Goal: Task Accomplishment & Management: Manage account settings

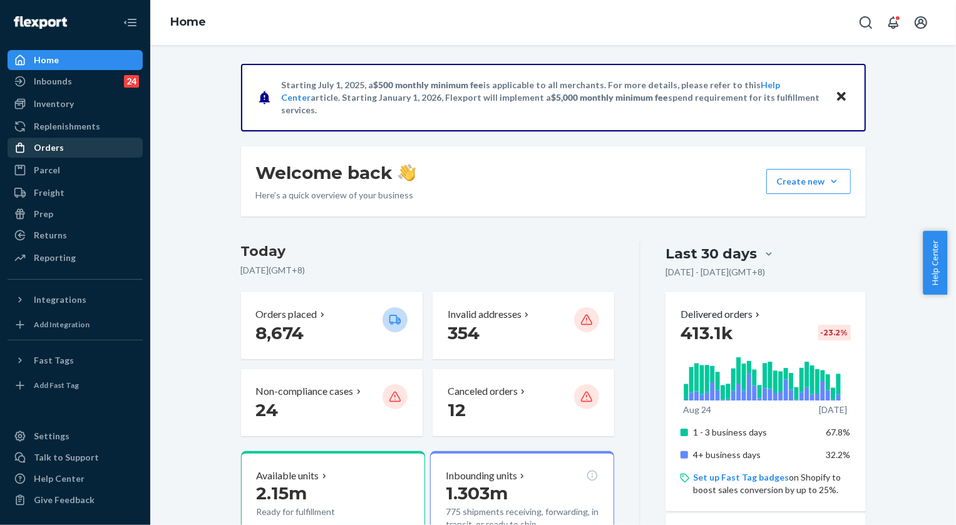
click at [57, 152] on div "Orders" at bounding box center [49, 147] width 30 height 13
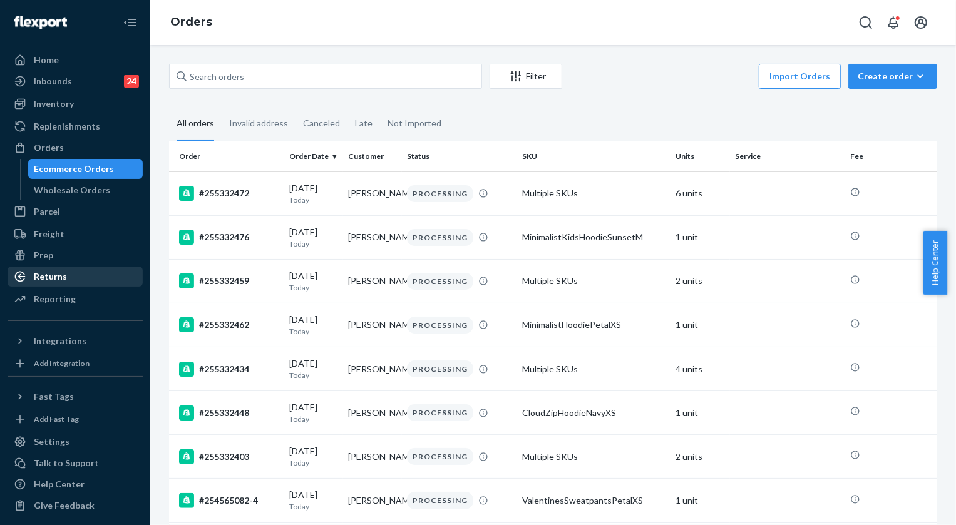
click at [64, 272] on div "Returns" at bounding box center [50, 276] width 33 height 13
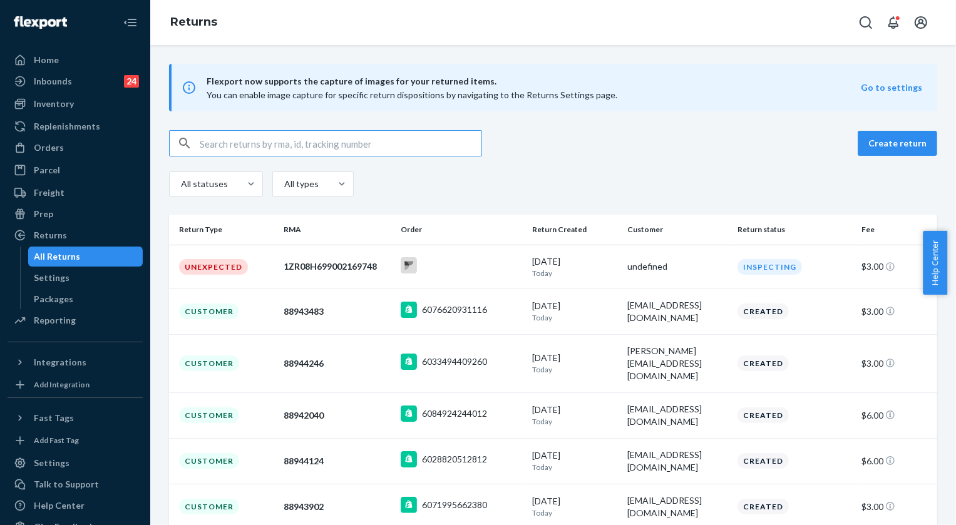
click at [262, 143] on input "text" at bounding box center [341, 143] width 282 height 25
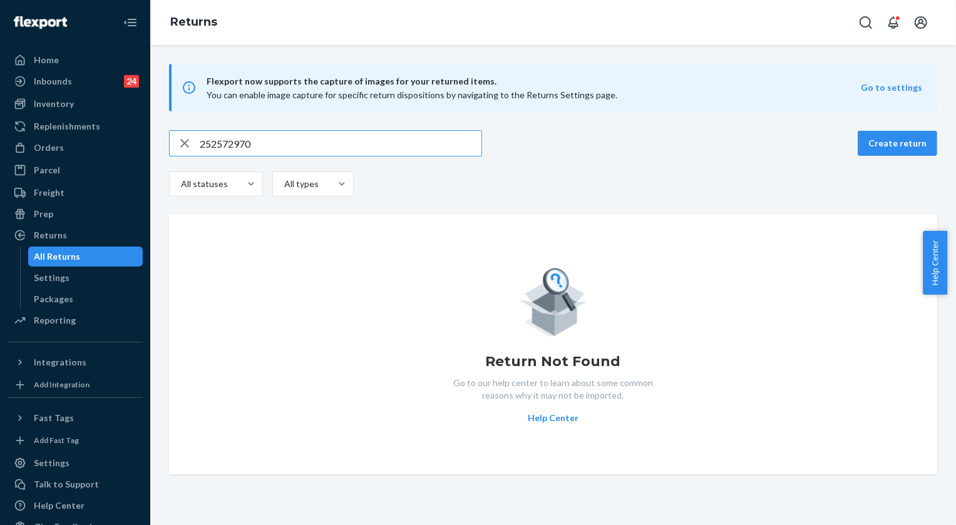
type input "252572970"
click at [185, 145] on icon "button" at bounding box center [184, 143] width 15 height 25
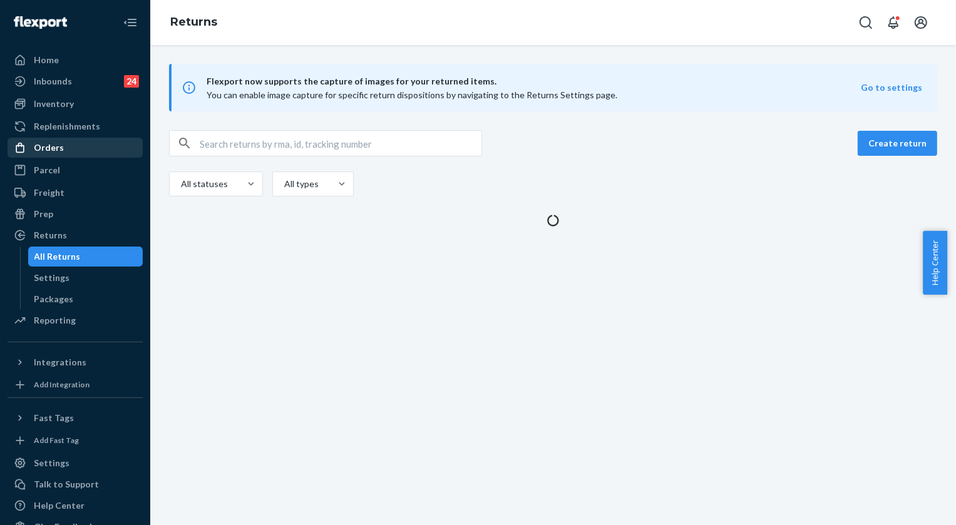
click at [71, 146] on div "Orders" at bounding box center [75, 148] width 133 height 18
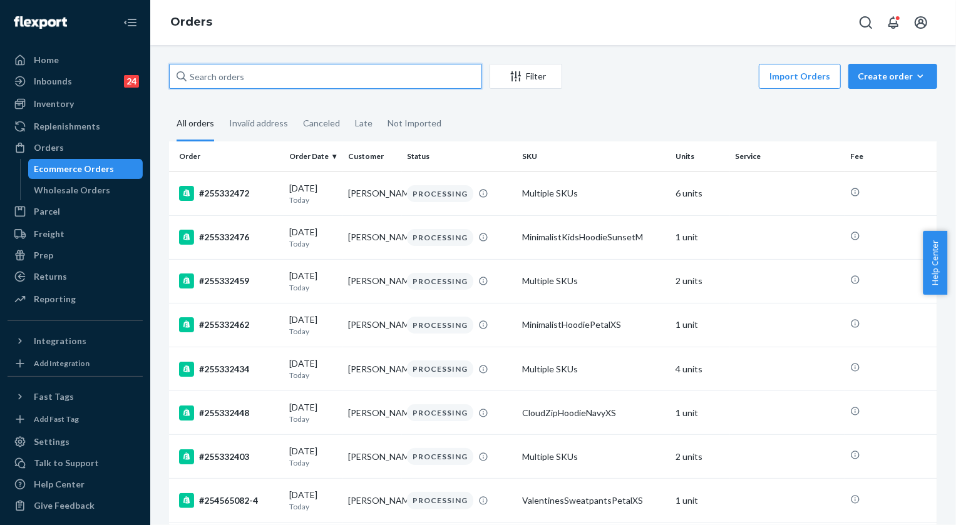
click at [282, 77] on input "text" at bounding box center [325, 76] width 313 height 25
paste input "252572970"
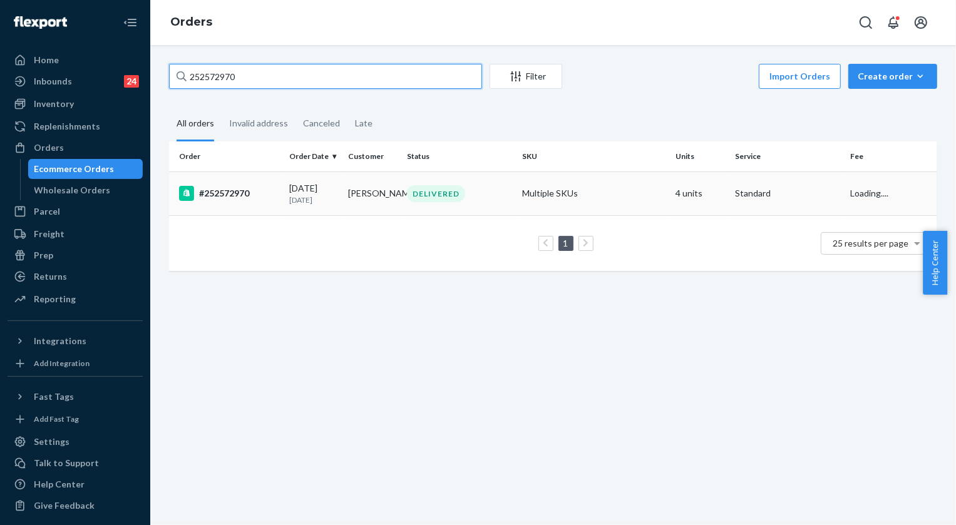
type input "252572970"
click at [434, 199] on div "DELIVERED" at bounding box center [436, 193] width 58 height 17
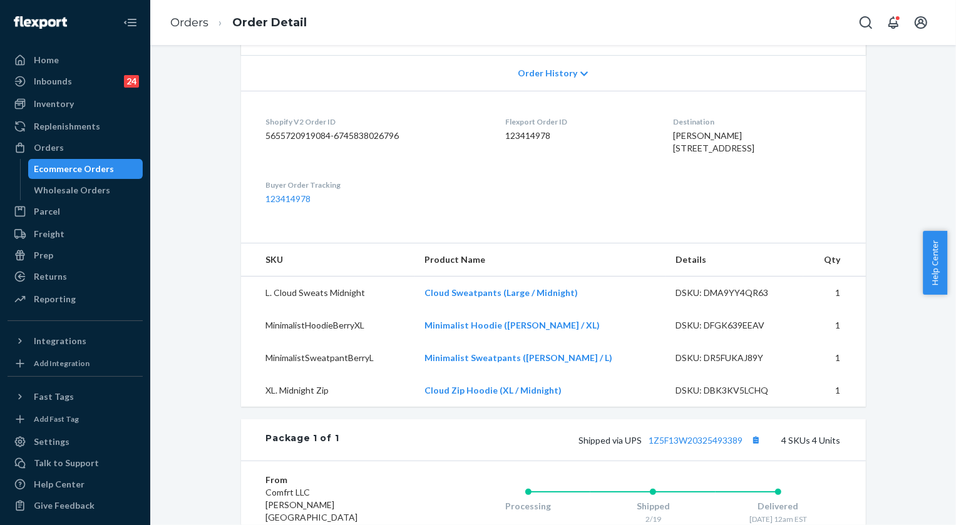
scroll to position [284, 0]
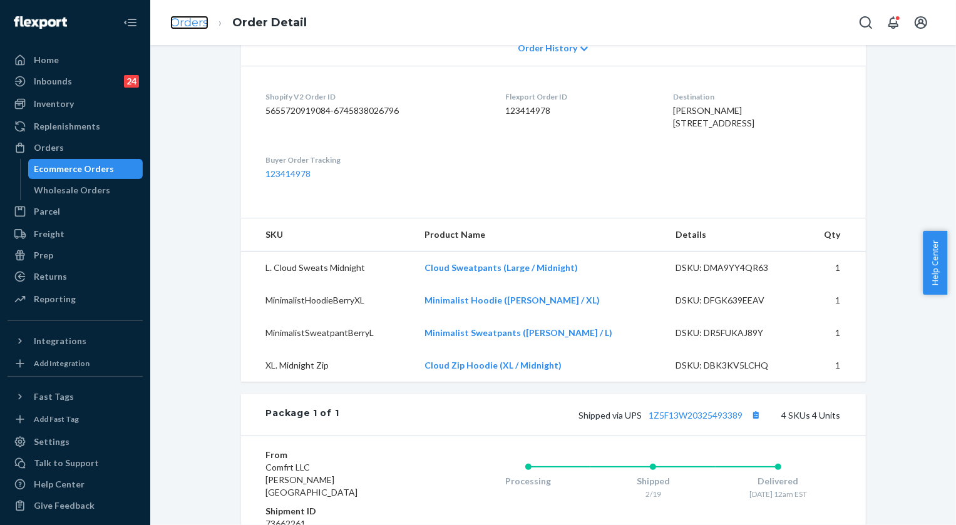
click at [178, 18] on link "Orders" at bounding box center [189, 23] width 38 height 14
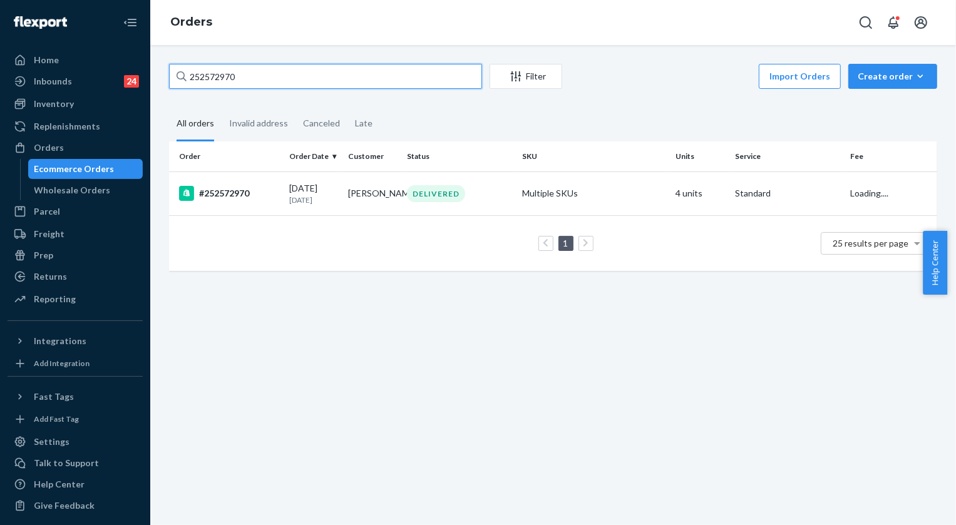
click at [237, 70] on input "252572970" at bounding box center [325, 76] width 313 height 25
click at [238, 69] on input "252572970" at bounding box center [325, 76] width 313 height 25
paste input "5297097"
type input "255297097"
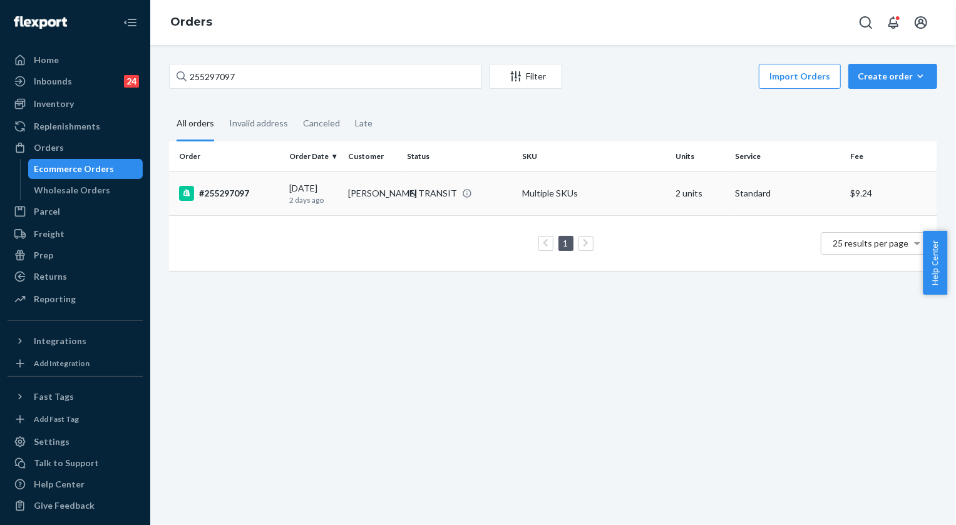
click at [436, 187] on div "IN TRANSIT" at bounding box center [432, 193] width 50 height 13
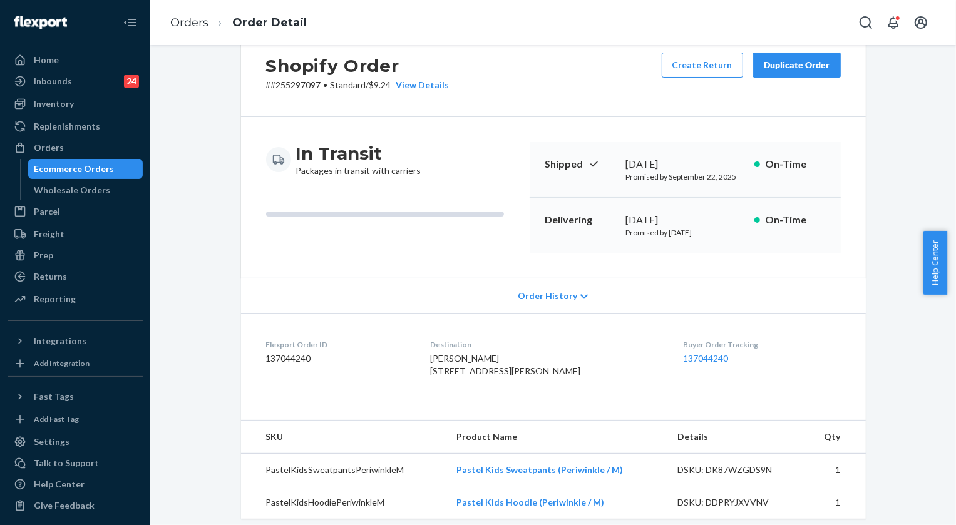
scroll to position [56, 0]
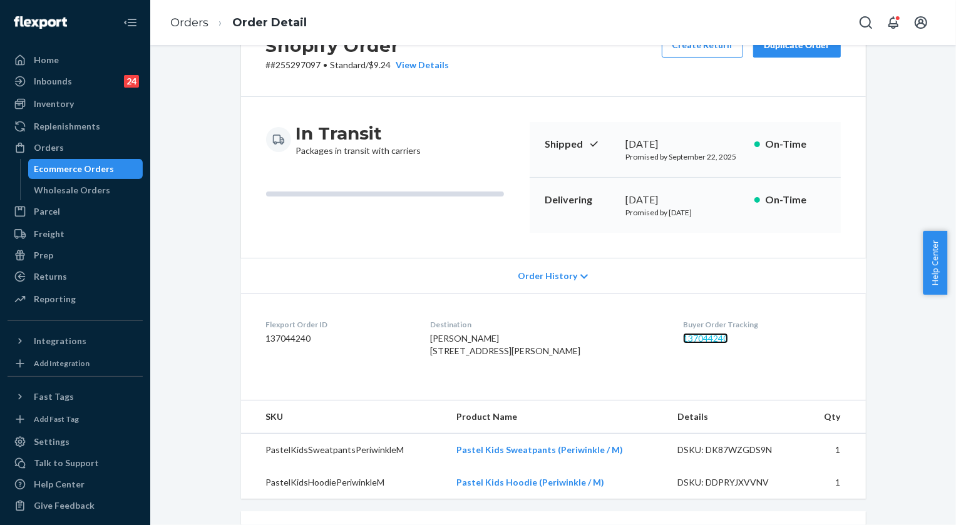
click at [690, 336] on link "137044240" at bounding box center [705, 338] width 45 height 11
click at [183, 21] on link "Orders" at bounding box center [189, 23] width 38 height 14
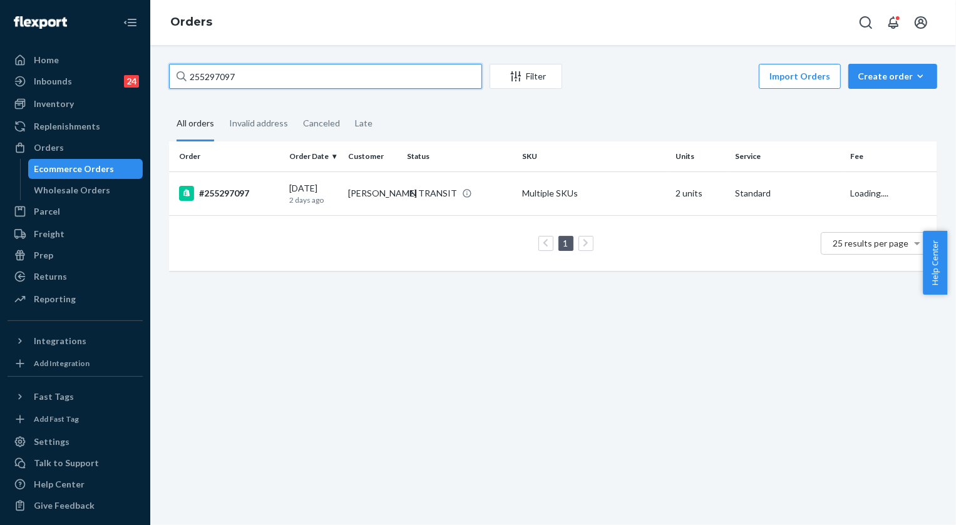
click at [283, 81] on input "255297097" at bounding box center [325, 76] width 313 height 25
paste input "173064"
type input "255173064"
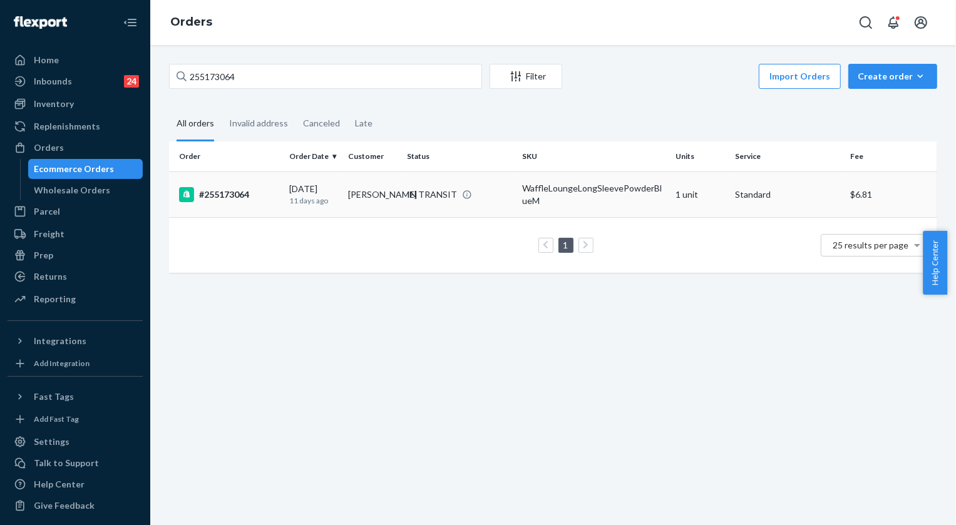
click at [444, 188] on div "IN TRANSIT" at bounding box center [432, 194] width 50 height 13
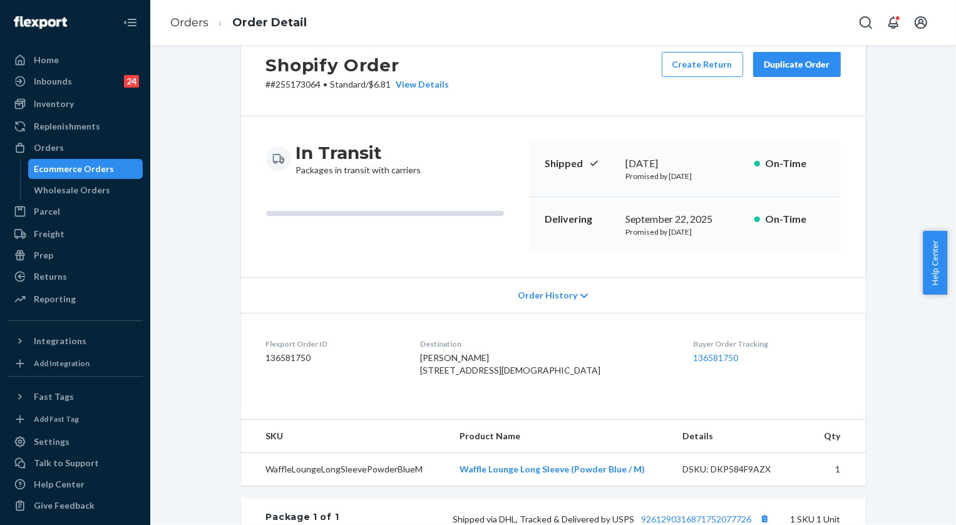
scroll to position [56, 0]
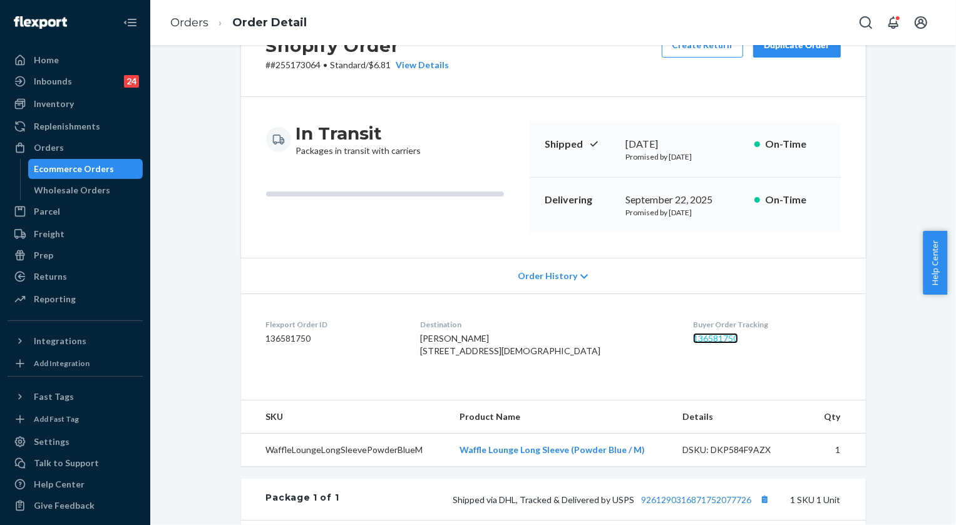
click at [693, 335] on link "136581750" at bounding box center [715, 338] width 45 height 11
click at [174, 13] on ol "Orders Order Detail" at bounding box center [238, 22] width 156 height 37
click at [175, 18] on link "Orders" at bounding box center [189, 23] width 38 height 14
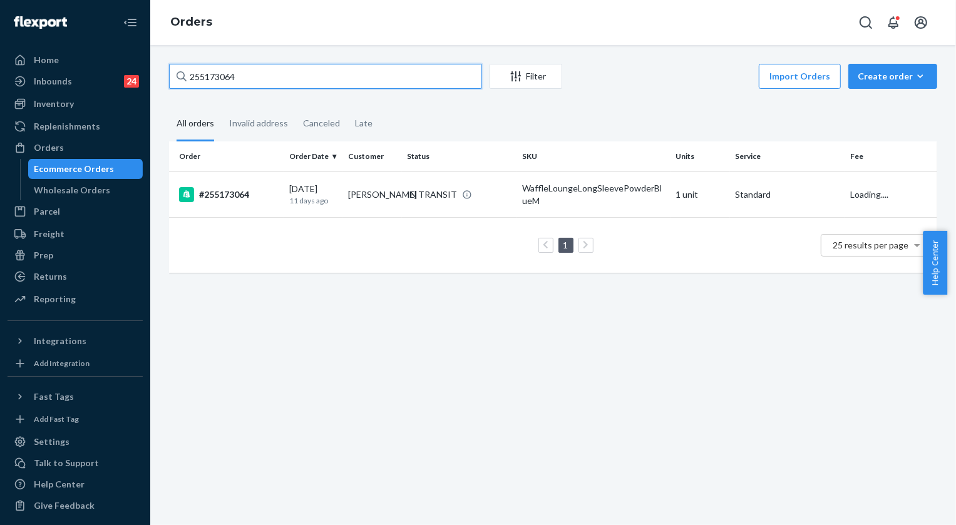
click at [267, 73] on input "255173064" at bounding box center [325, 76] width 313 height 25
paste input "4852160"
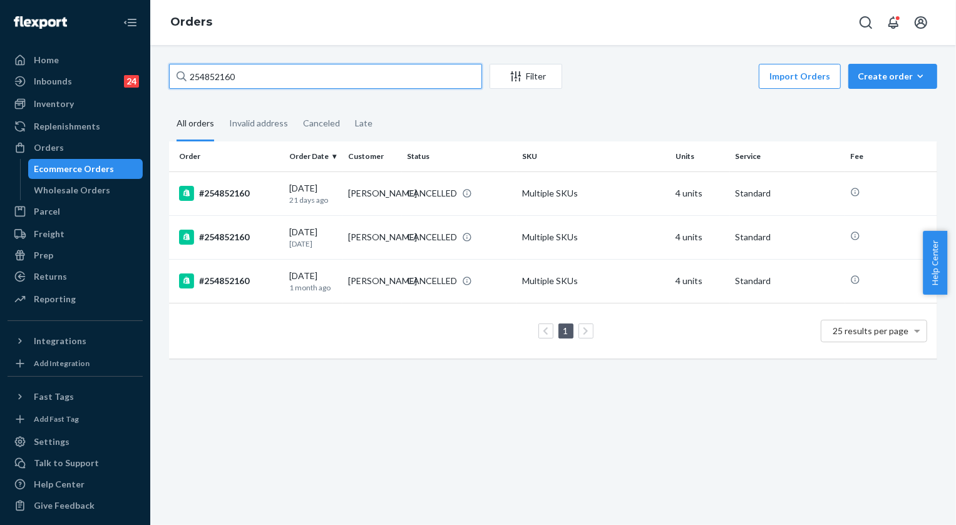
click at [248, 81] on input "254852160" at bounding box center [325, 76] width 313 height 25
paste input "5041262"
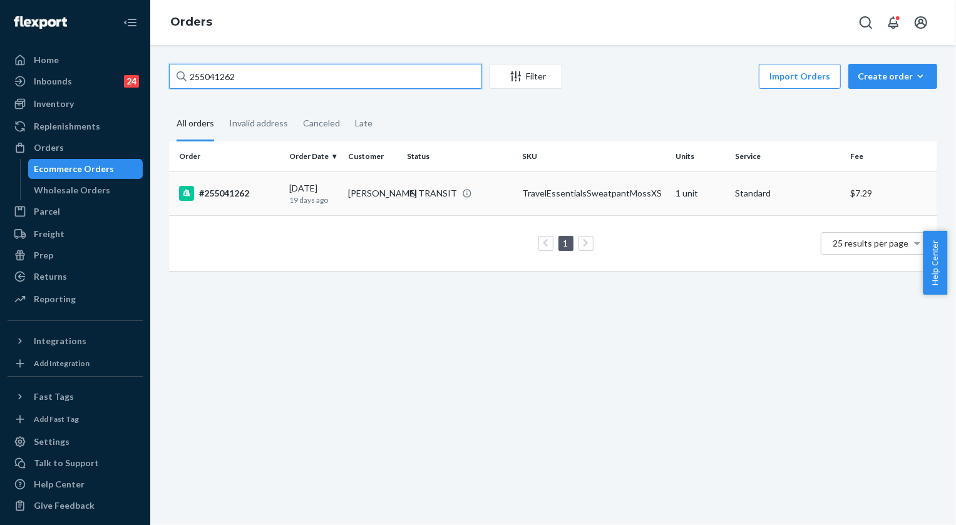
type input "255041262"
click at [419, 194] on div "IN TRANSIT" at bounding box center [432, 193] width 50 height 13
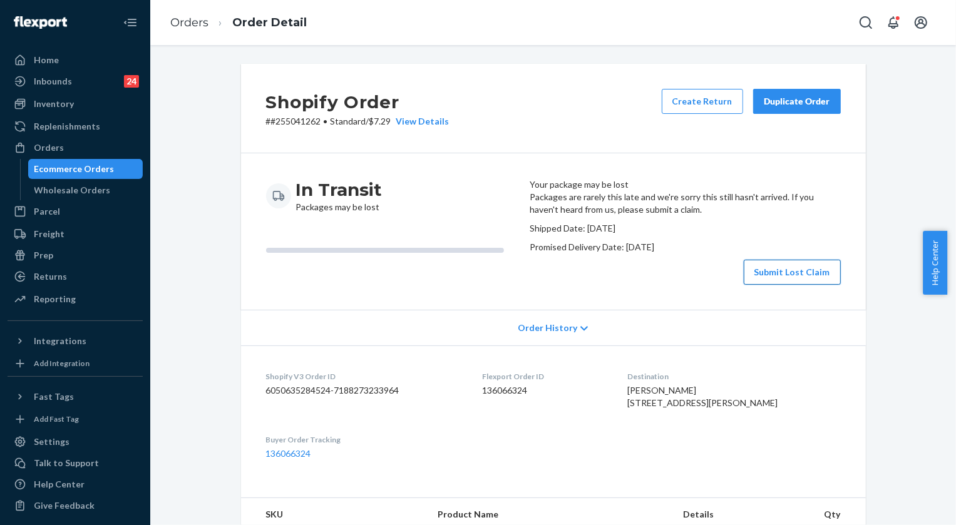
click at [790, 285] on button "Submit Lost Claim" at bounding box center [792, 272] width 97 height 25
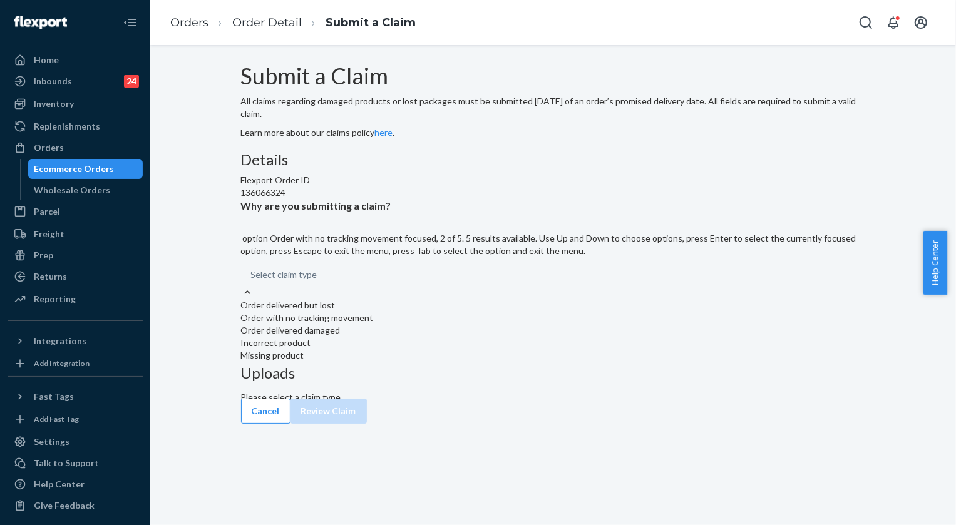
click at [446, 324] on div "Order with no tracking movement" at bounding box center [553, 318] width 625 height 13
click at [319, 281] on input "Why are you submitting a claim? option Order with no tracking movement focused,…" at bounding box center [317, 275] width 1 height 13
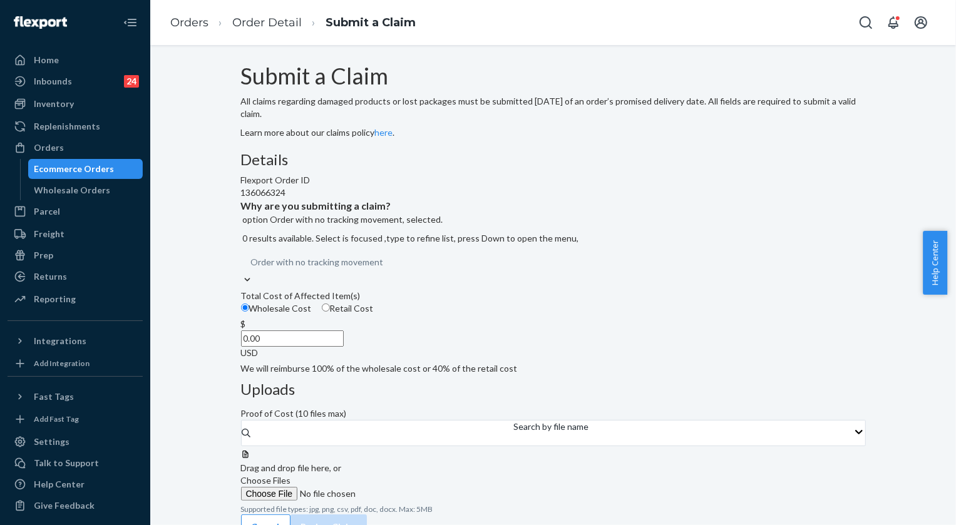
click at [344, 347] on input "0.00" at bounding box center [292, 338] width 103 height 16
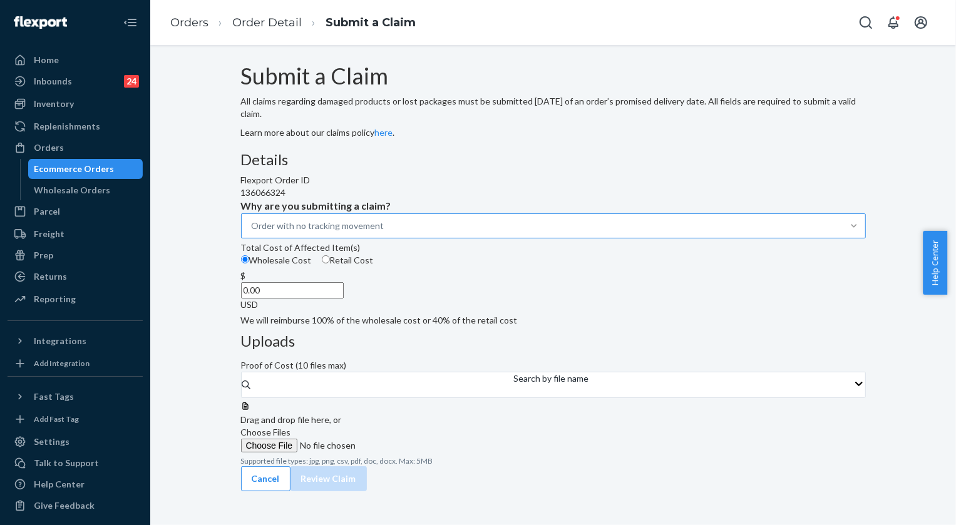
click at [344, 299] on input "0.00" at bounding box center [292, 290] width 103 height 16
type input "32.00"
click at [291, 427] on span "Choose Files" at bounding box center [266, 432] width 50 height 11
click at [411, 439] on input "Choose Files" at bounding box center [326, 446] width 170 height 14
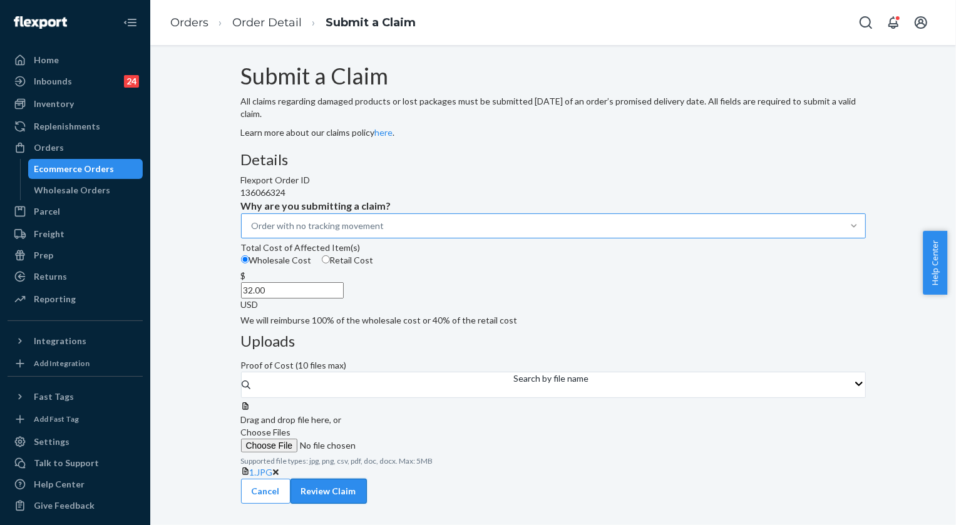
click at [367, 504] on button "Review Claim" at bounding box center [328, 491] width 76 height 25
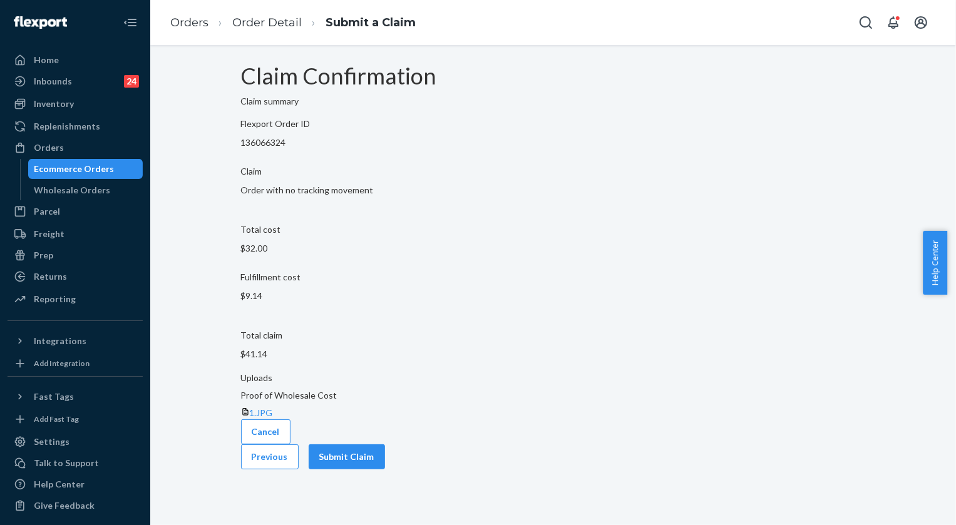
scroll to position [0, 0]
click at [385, 451] on button "Submit Claim" at bounding box center [347, 456] width 76 height 25
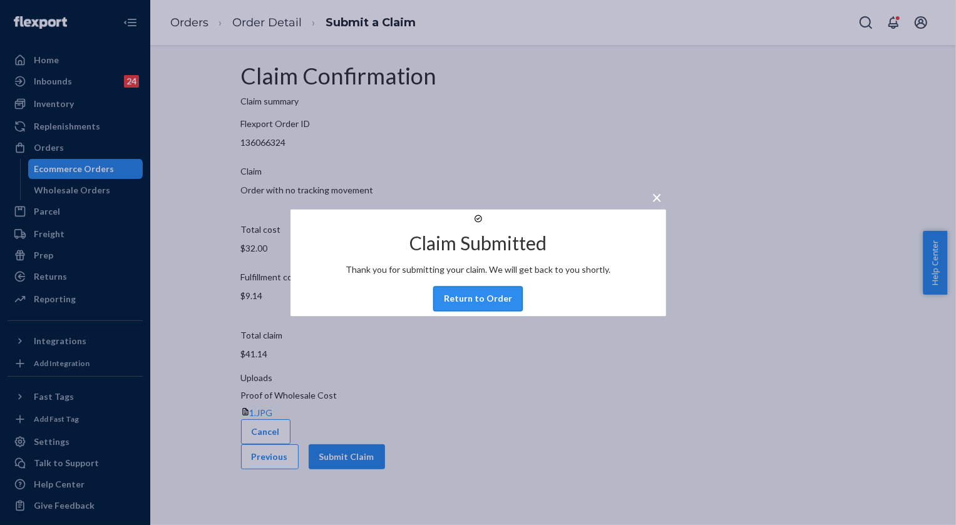
click at [488, 311] on button "Return to Order" at bounding box center [478, 298] width 90 height 25
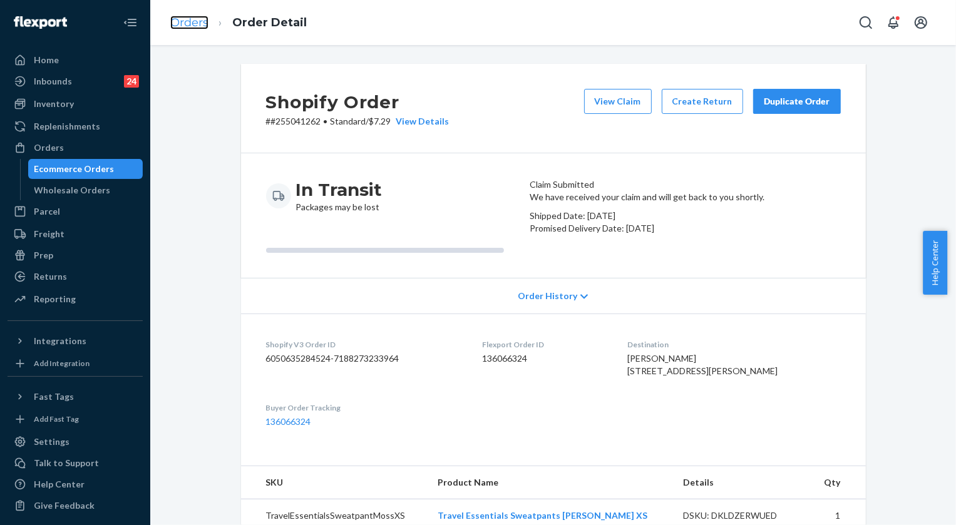
click at [184, 25] on link "Orders" at bounding box center [189, 23] width 38 height 14
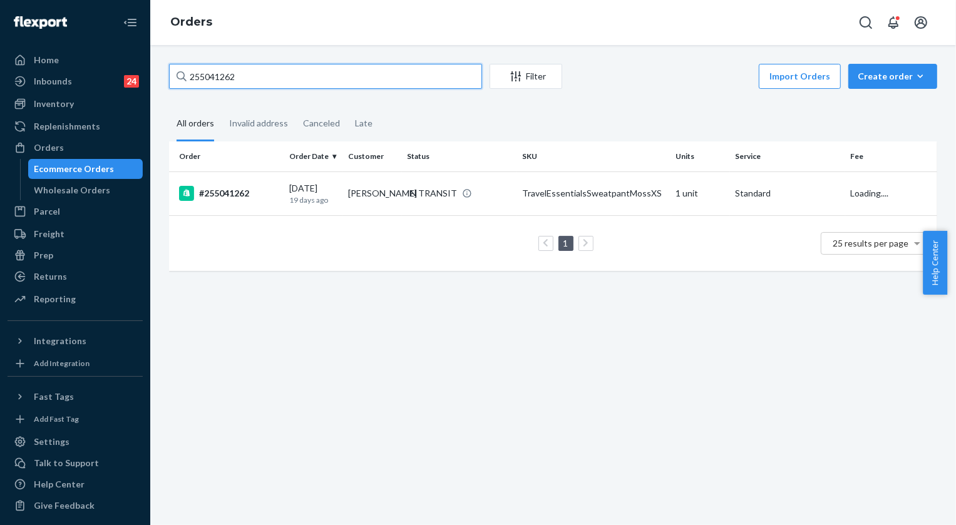
click at [247, 69] on input "255041262" at bounding box center [325, 76] width 313 height 25
paste input "175452"
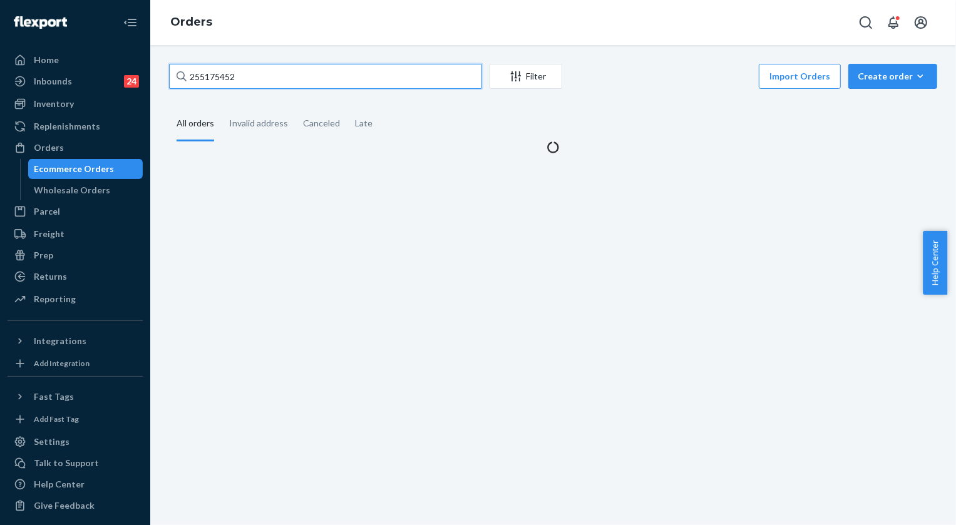
type input "255175452"
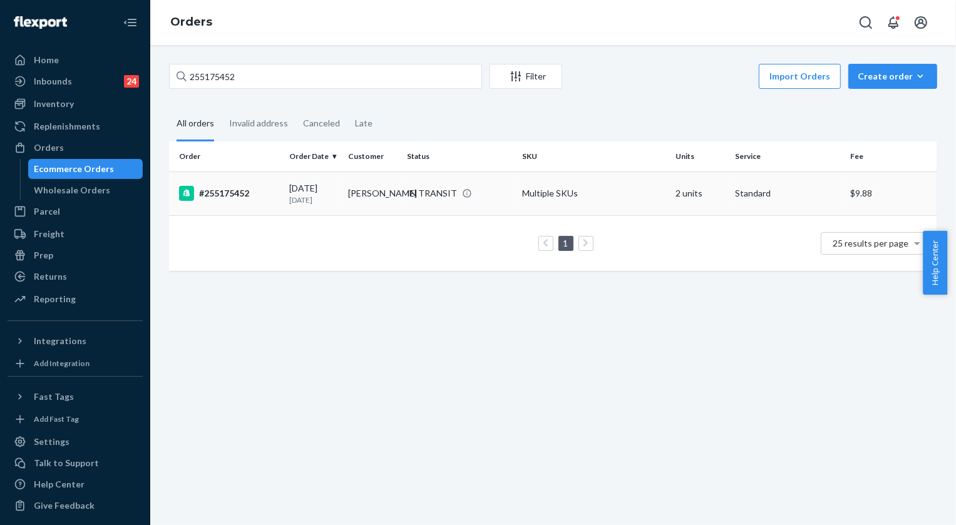
click at [436, 192] on div "IN TRANSIT" at bounding box center [432, 193] width 50 height 13
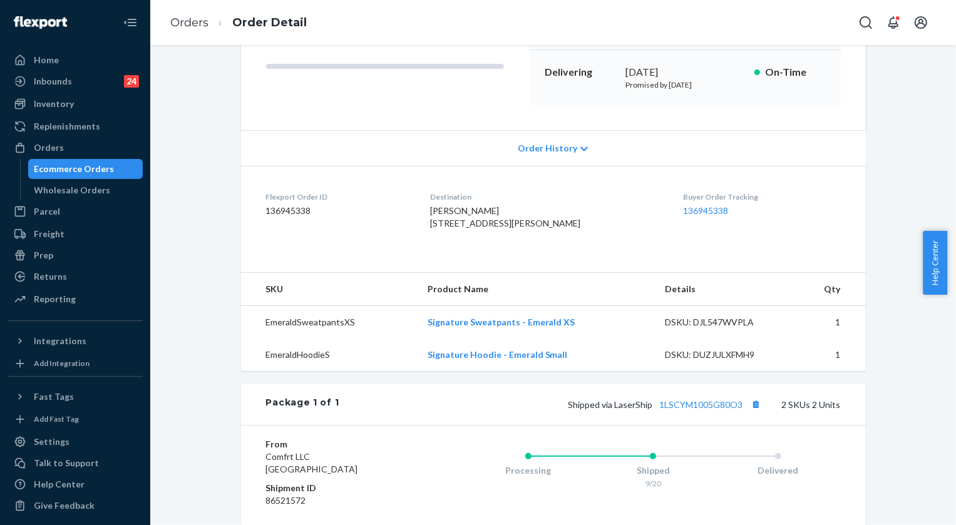
scroll to position [284, 0]
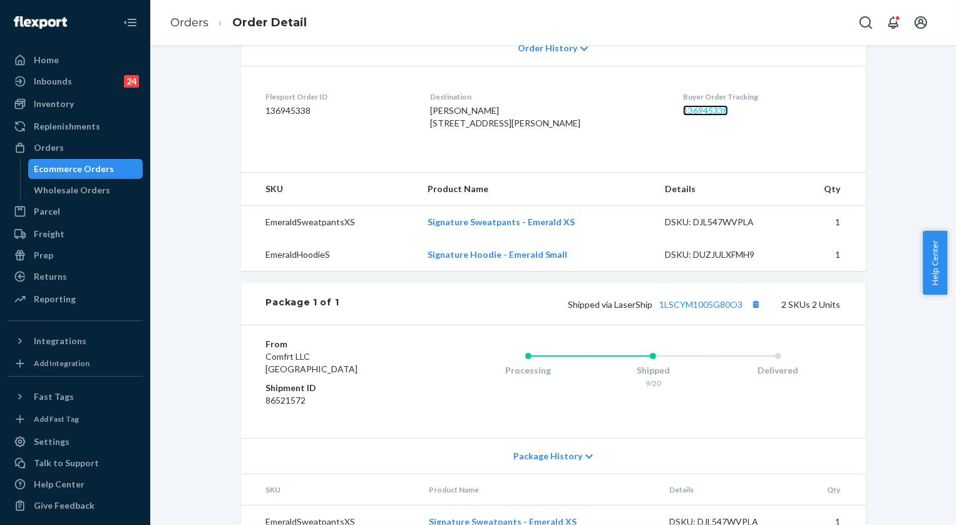
click at [707, 109] on link "136945338" at bounding box center [705, 110] width 45 height 11
click at [186, 23] on link "Orders" at bounding box center [189, 23] width 38 height 14
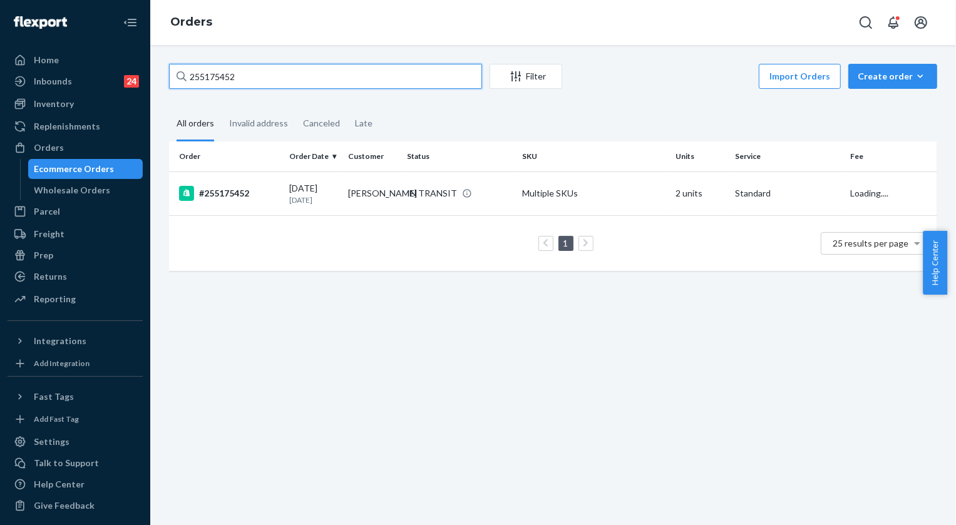
click at [273, 76] on input "255175452" at bounding box center [325, 76] width 313 height 25
click at [208, 78] on input "255175452" at bounding box center [325, 76] width 313 height 25
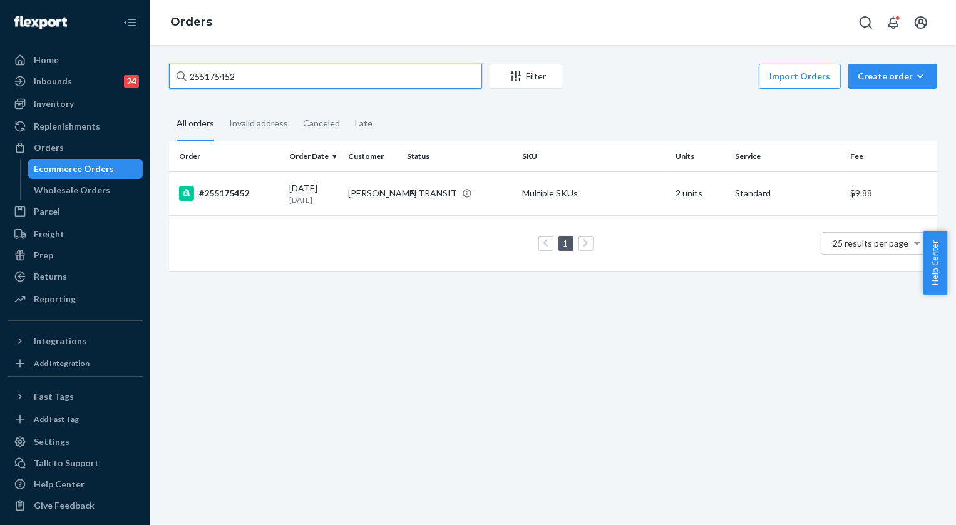
paste input "S1BLMBHKGL"
type input "S1BLMBHKGL"
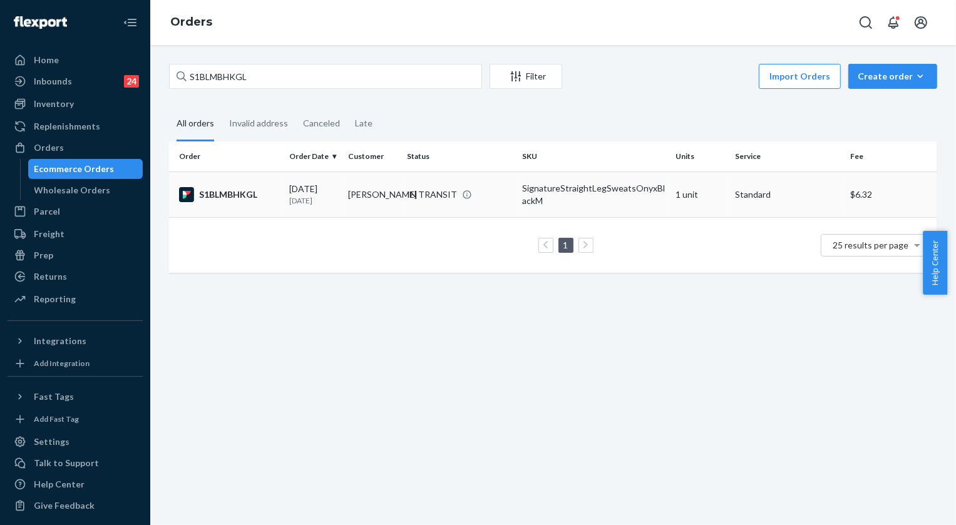
click at [439, 195] on div "IN TRANSIT" at bounding box center [432, 194] width 50 height 13
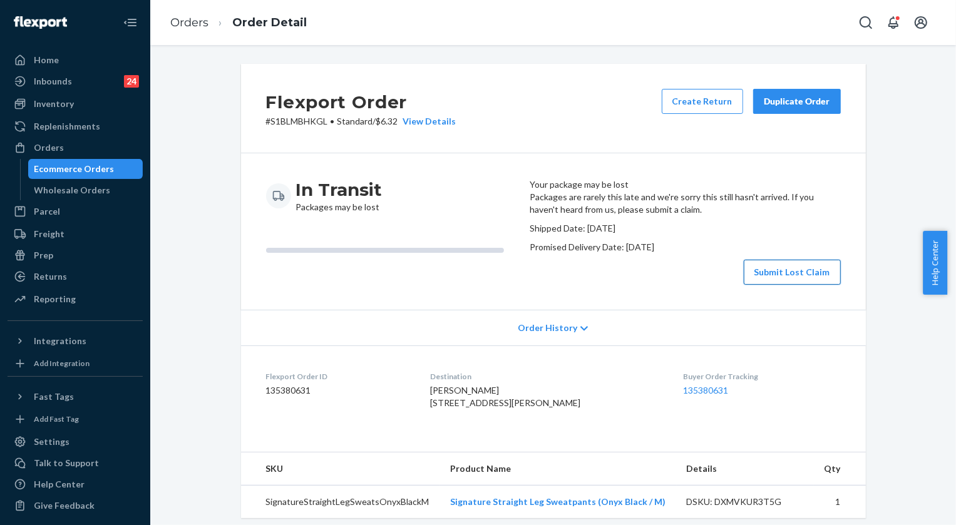
click at [778, 285] on button "Submit Lost Claim" at bounding box center [792, 272] width 97 height 25
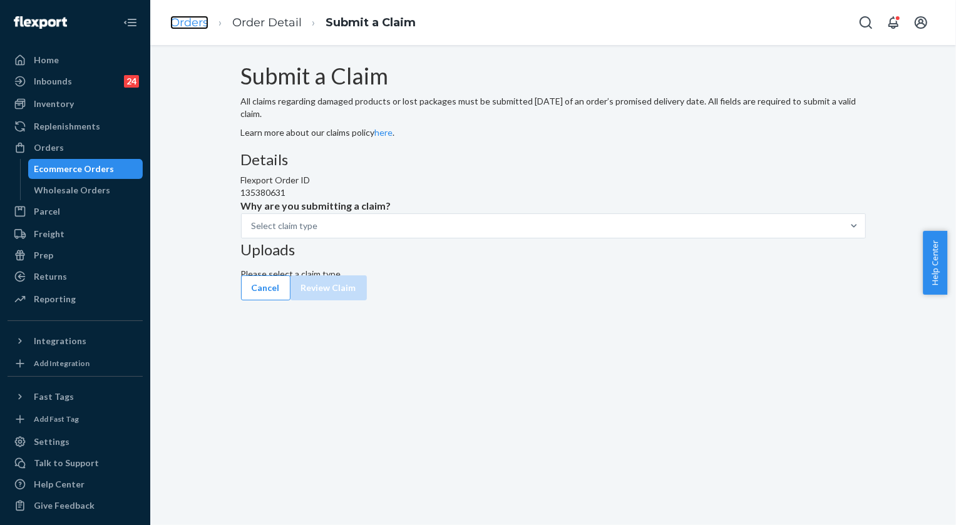
click at [192, 24] on link "Orders" at bounding box center [189, 23] width 38 height 14
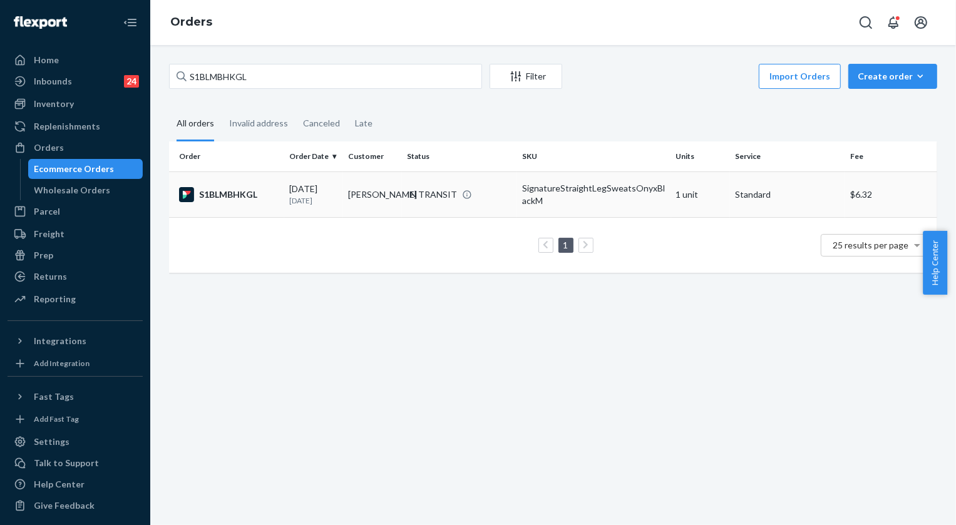
click at [434, 189] on div "IN TRANSIT" at bounding box center [432, 194] width 50 height 13
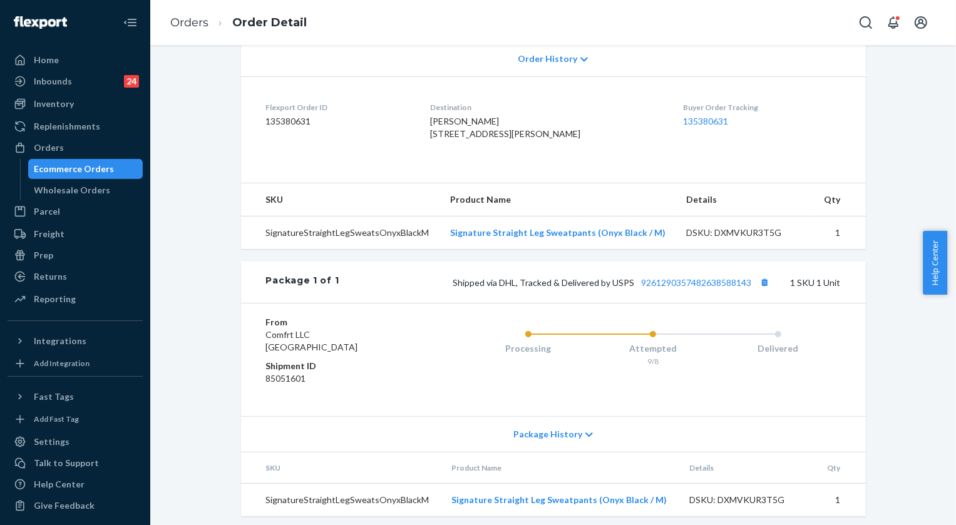
scroll to position [284, 0]
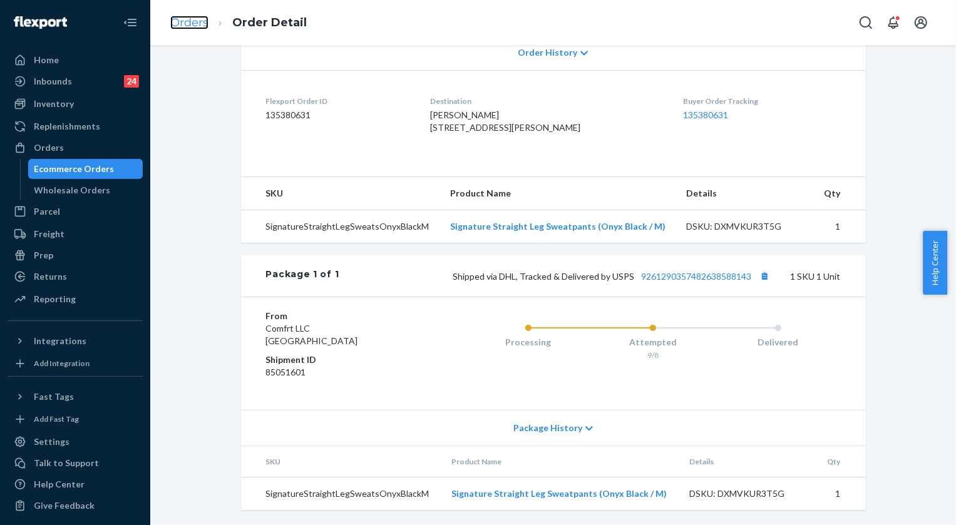
click at [193, 24] on link "Orders" at bounding box center [189, 23] width 38 height 14
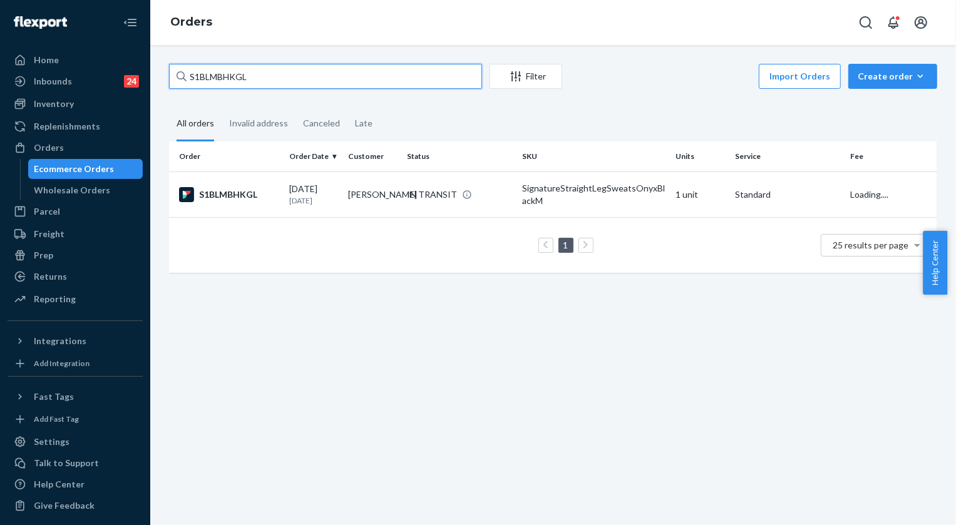
click at [258, 74] on input "S1BLMBHKGL" at bounding box center [325, 76] width 313 height 25
paste input "255130189"
type input "255130189"
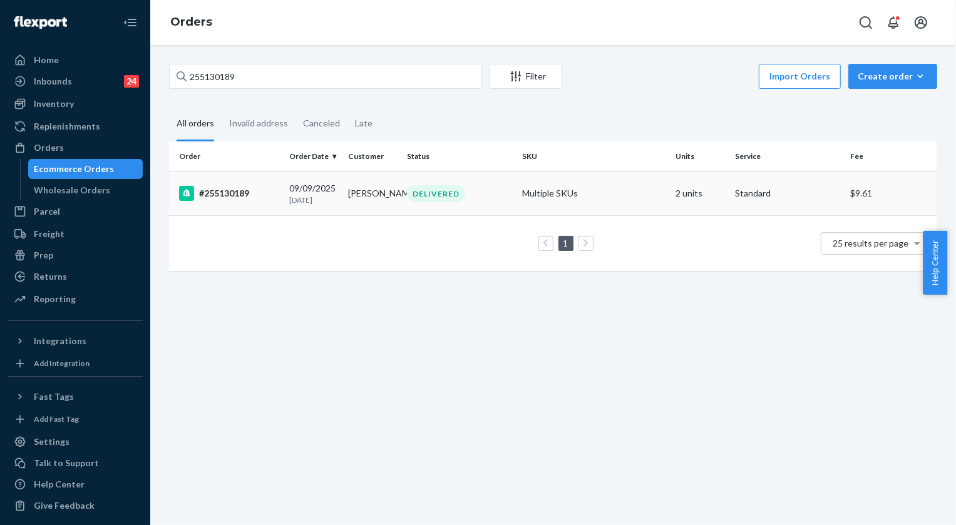
click at [444, 197] on div "DELIVERED" at bounding box center [436, 193] width 58 height 17
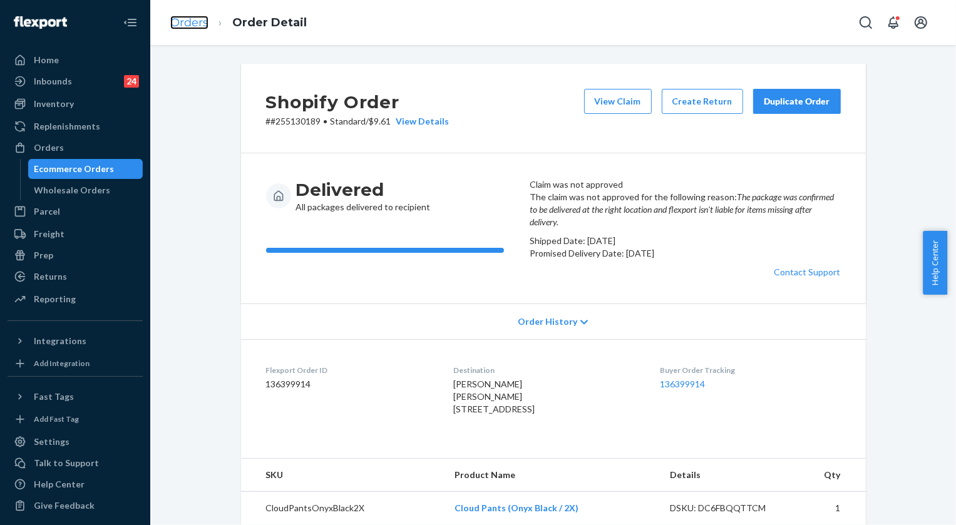
click at [192, 23] on link "Orders" at bounding box center [189, 23] width 38 height 14
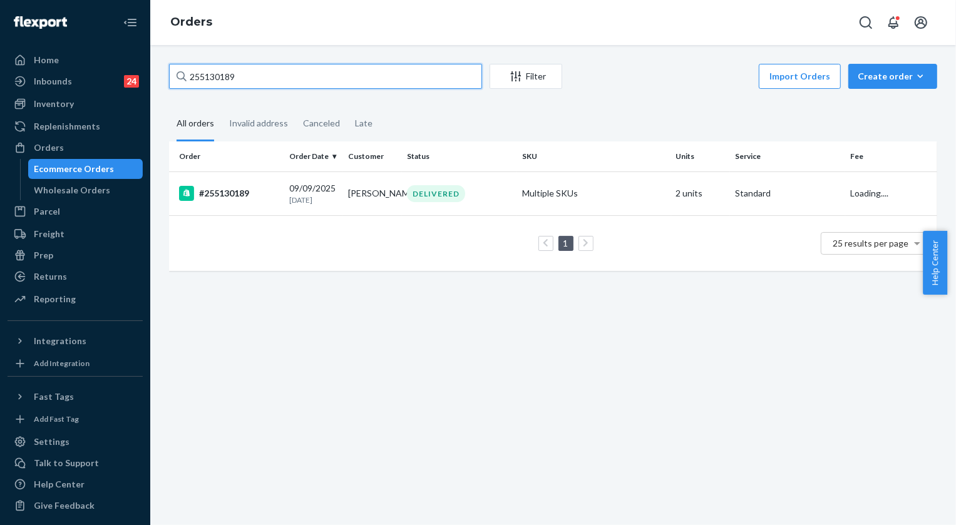
click at [260, 79] on input "255130189" at bounding box center [325, 76] width 313 height 25
paste input "303295"
type input "255303295"
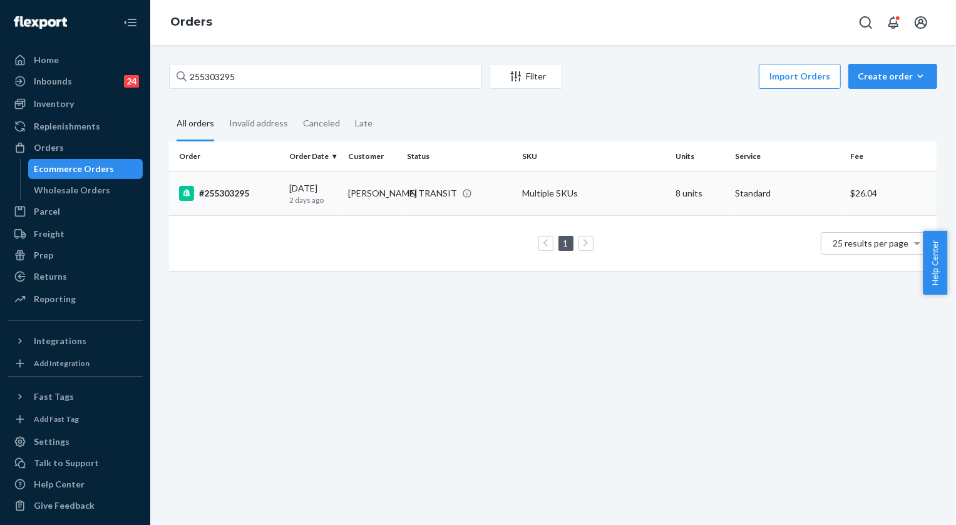
click at [440, 194] on div "IN TRANSIT" at bounding box center [432, 193] width 50 height 13
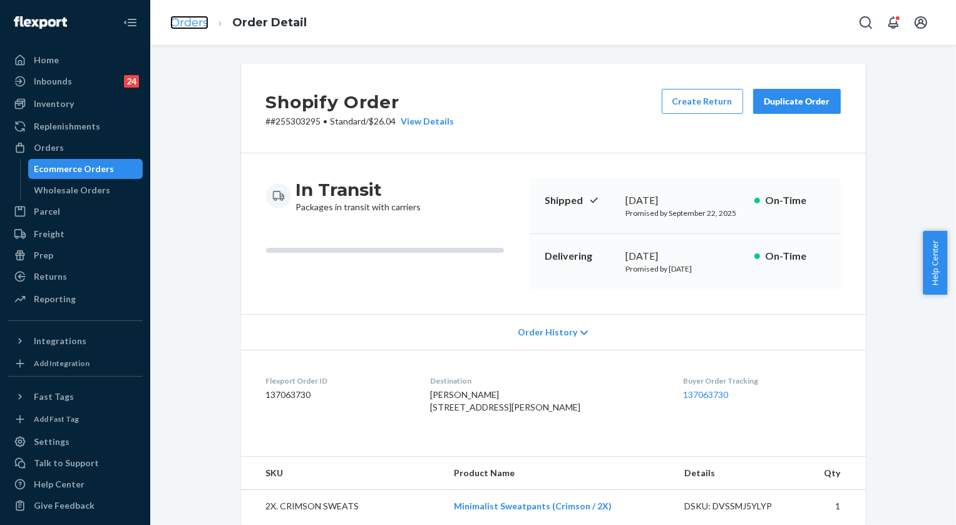
click at [191, 24] on link "Orders" at bounding box center [189, 23] width 38 height 14
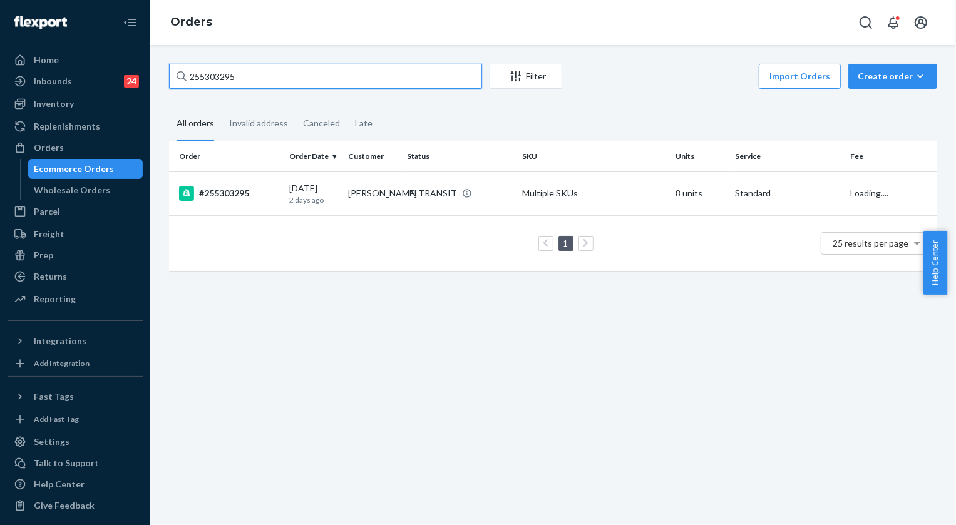
click at [247, 80] on input "255303295" at bounding box center [325, 76] width 313 height 25
click at [246, 79] on input "255303295" at bounding box center [325, 76] width 313 height 25
paste input "112683"
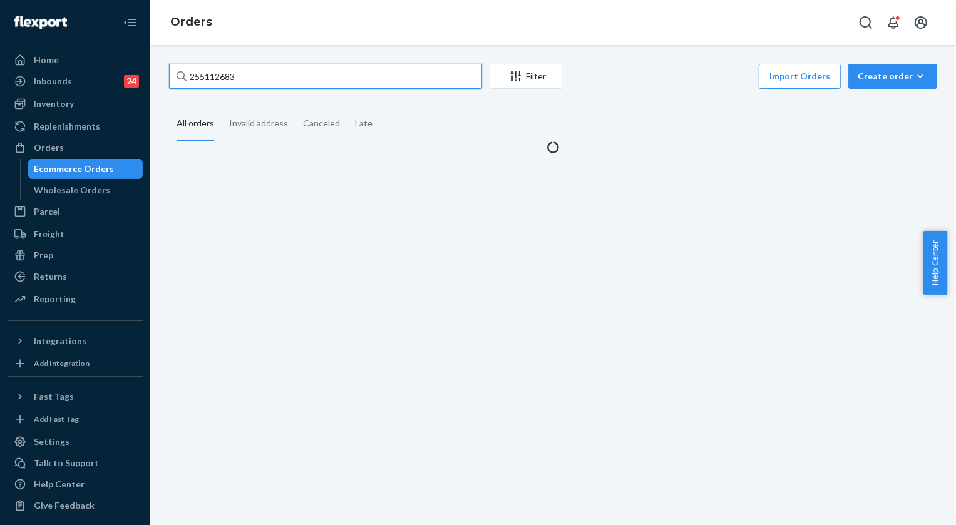
type input "255112683"
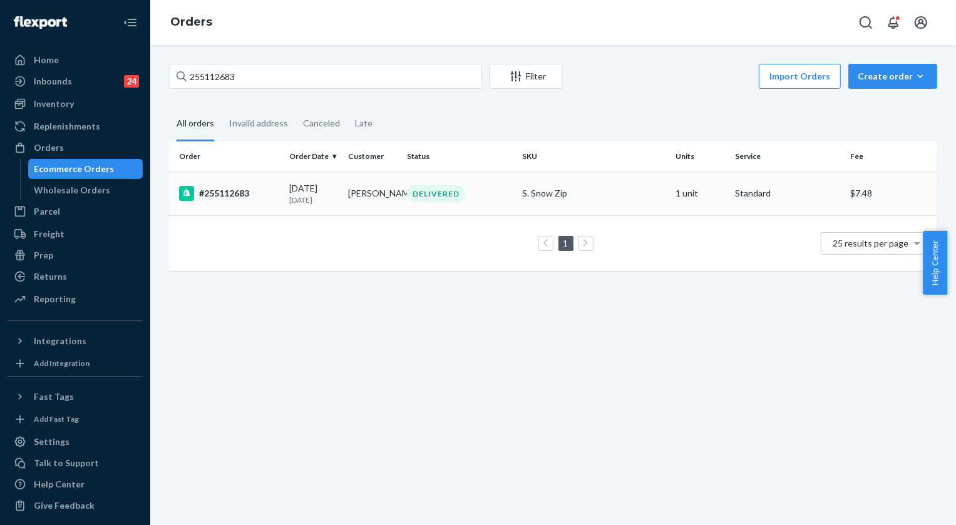
click at [436, 192] on div "DELIVERED" at bounding box center [436, 193] width 58 height 17
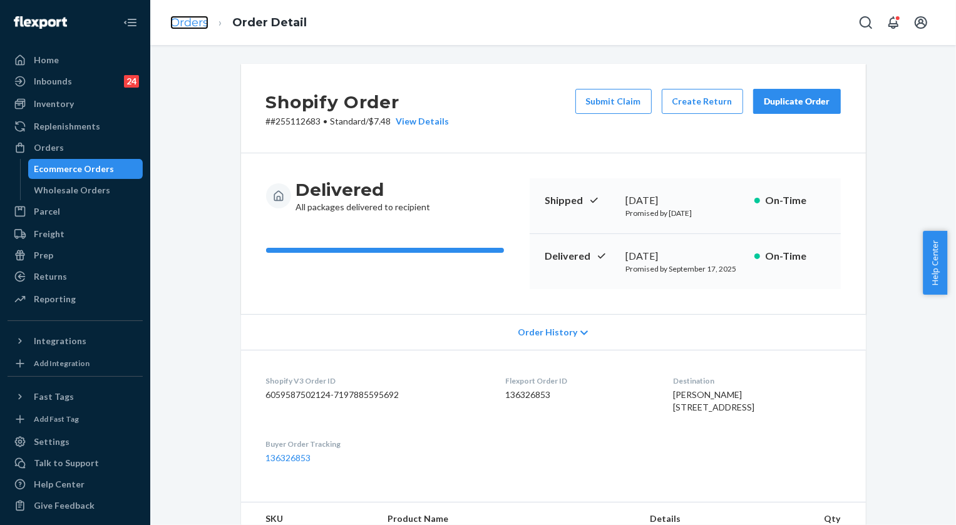
click at [186, 24] on link "Orders" at bounding box center [189, 23] width 38 height 14
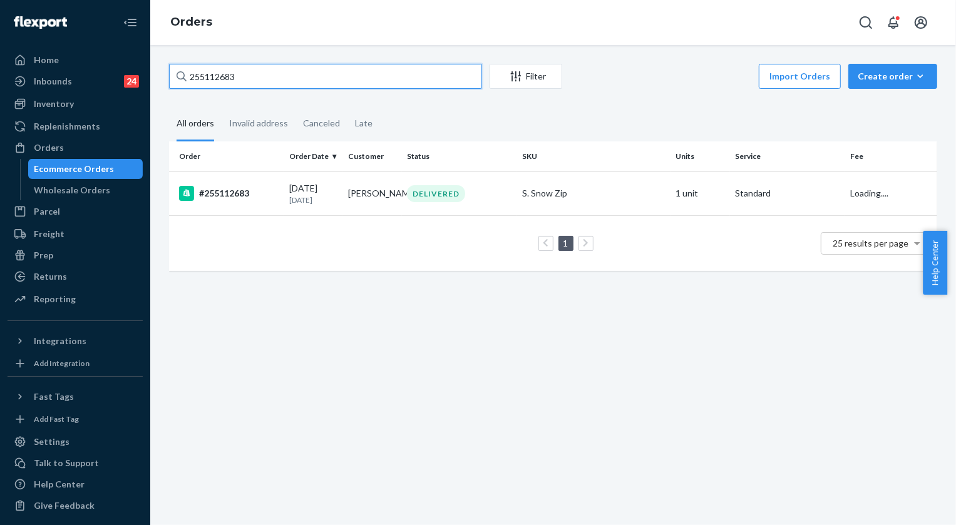
click at [257, 76] on input "255112683" at bounding box center [325, 76] width 313 height 25
paste input "4676282"
type input "254676282"
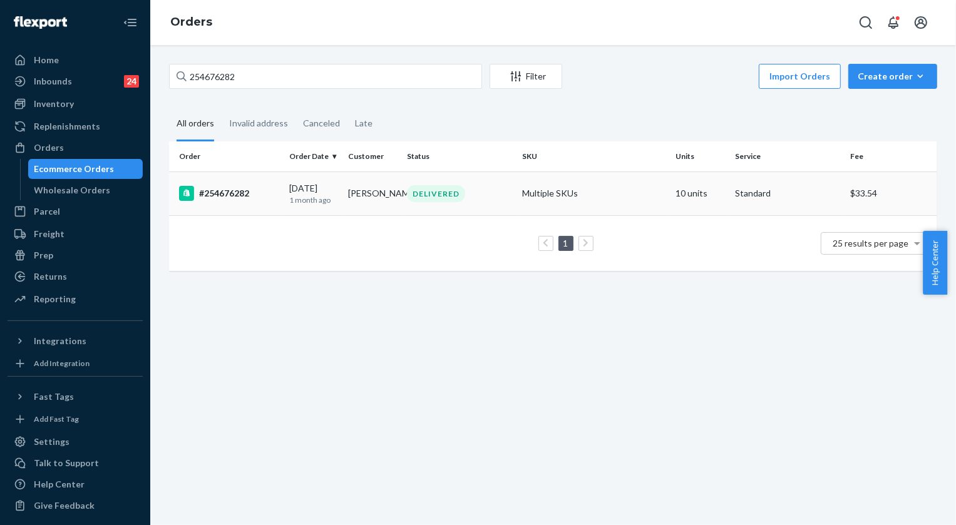
click at [434, 194] on div "DELIVERED" at bounding box center [436, 193] width 58 height 17
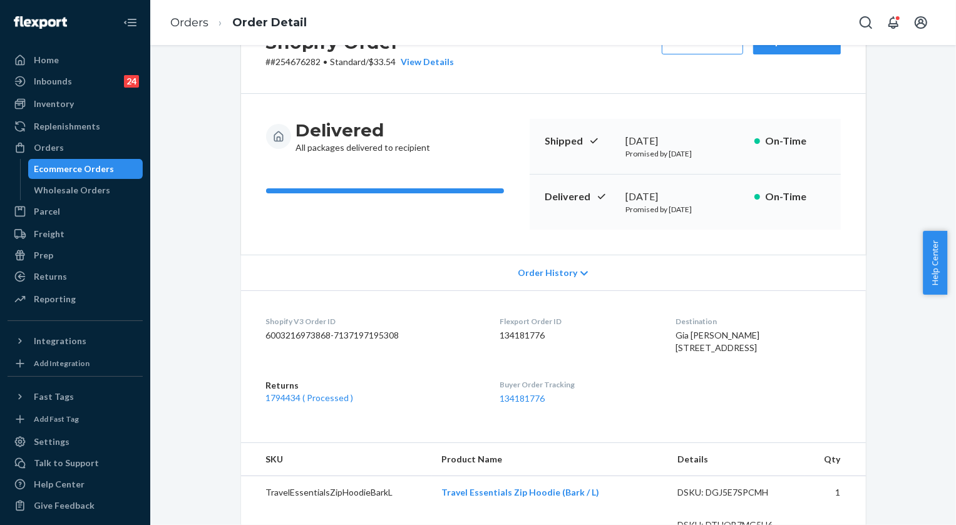
scroll to position [170, 0]
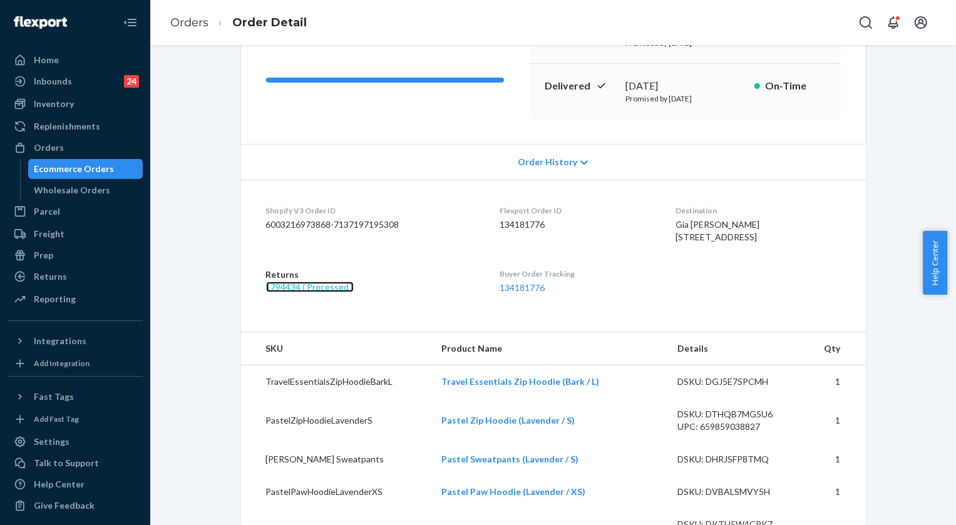
click at [316, 292] on link "1794434 ( Processed )" at bounding box center [310, 287] width 88 height 11
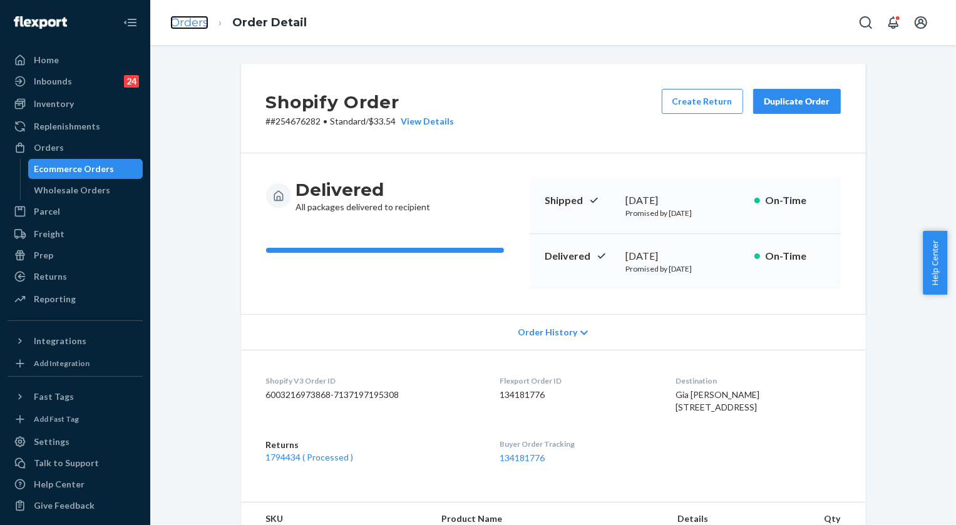
click at [192, 16] on link "Orders" at bounding box center [189, 23] width 38 height 14
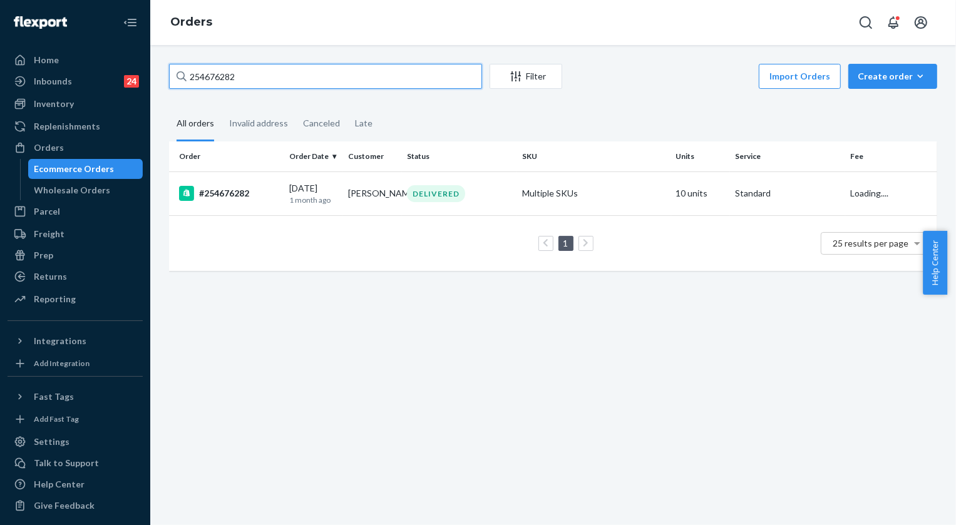
click at [277, 76] on input "254676282" at bounding box center [325, 76] width 313 height 25
paste input "518835"
type input "255188352"
click at [449, 194] on div "DELIVERED" at bounding box center [436, 193] width 58 height 17
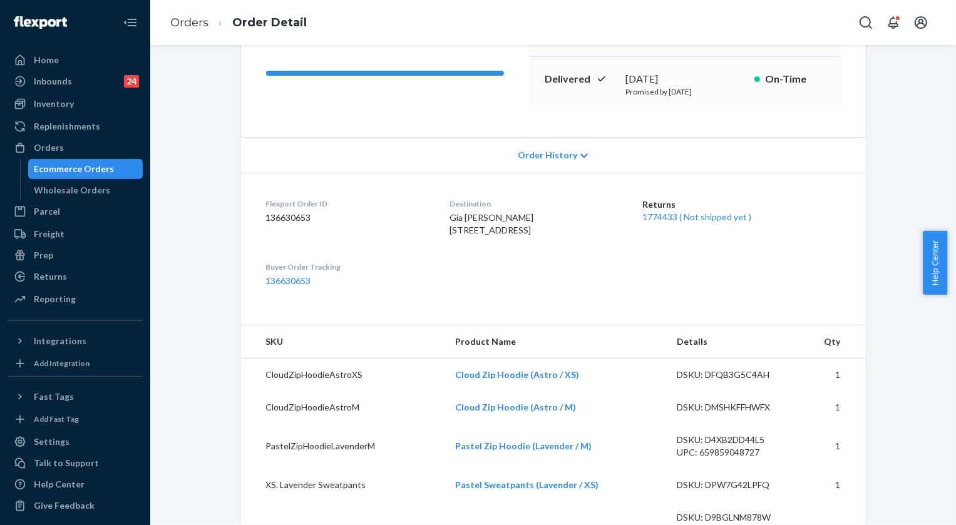
scroll to position [170, 0]
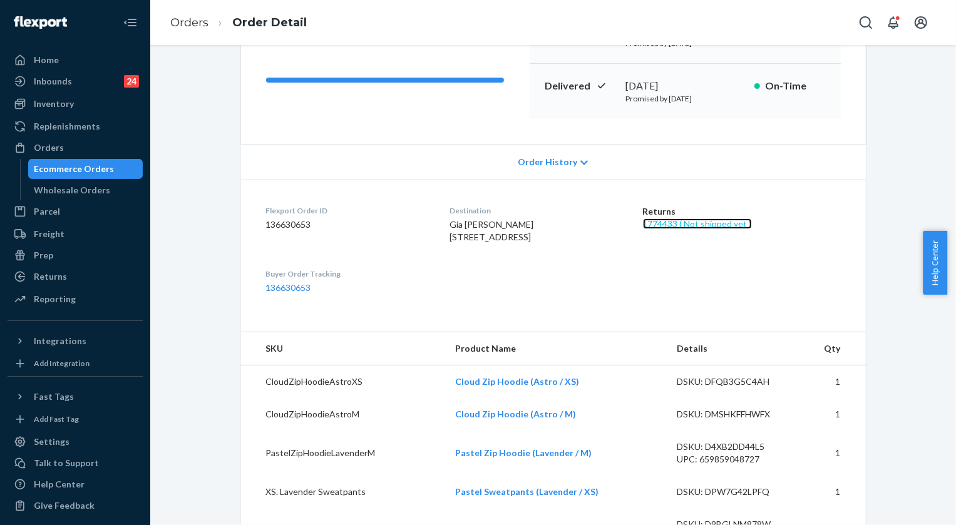
click at [714, 222] on link "1774433 ( Not shipped yet )" at bounding box center [697, 223] width 109 height 11
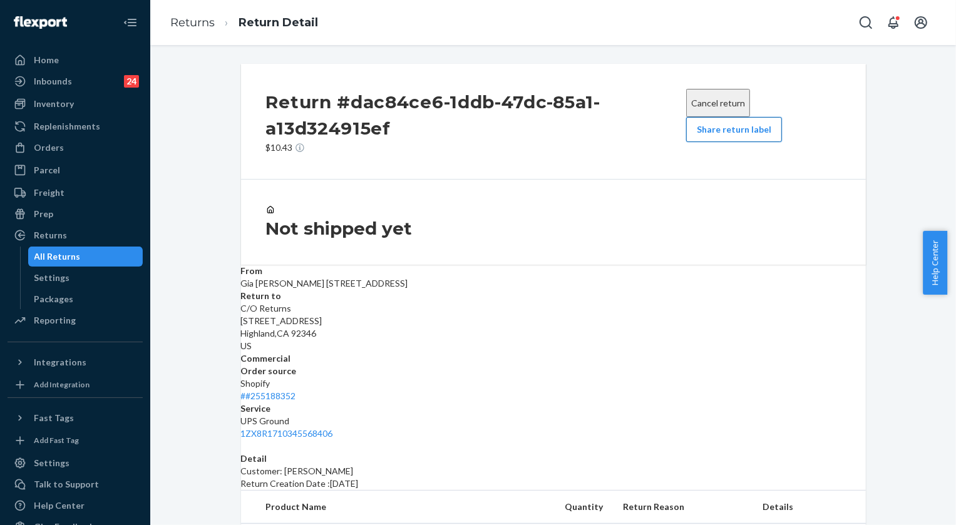
click at [745, 130] on button "Share return label" at bounding box center [734, 129] width 96 height 25
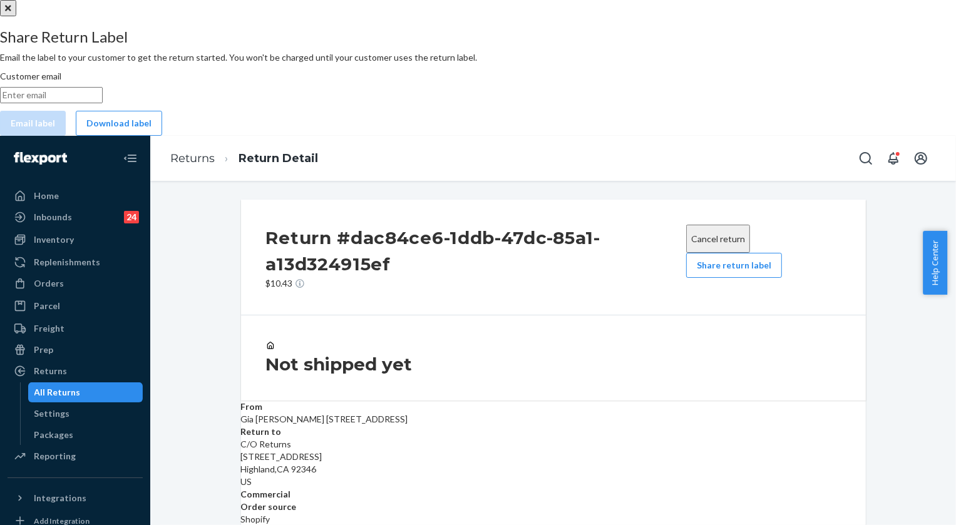
click at [103, 103] on input "Customer email" at bounding box center [51, 95] width 103 height 16
paste input "[EMAIL_ADDRESS][DOMAIN_NAME]"
type input "[EMAIL_ADDRESS][DOMAIN_NAME]"
click at [66, 136] on button "Email label" at bounding box center [33, 123] width 66 height 25
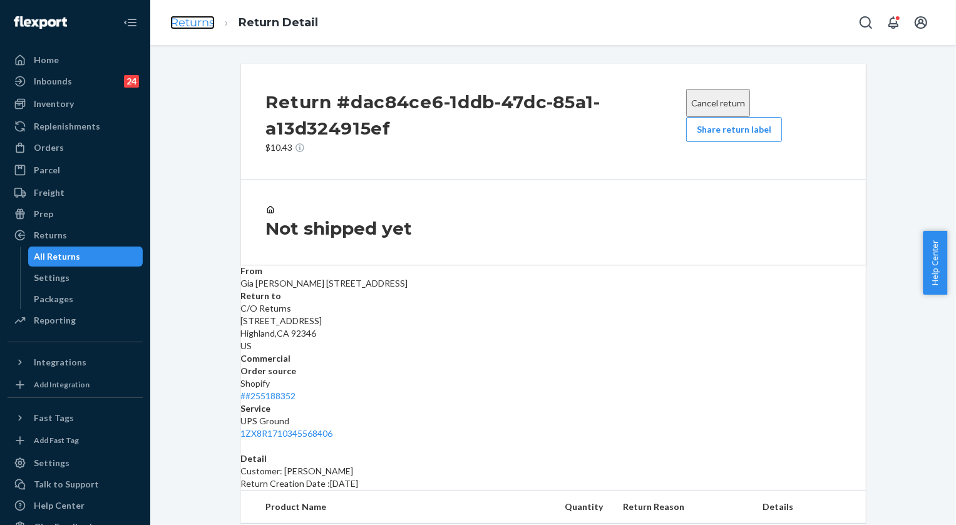
click at [202, 22] on link "Returns" at bounding box center [192, 23] width 44 height 14
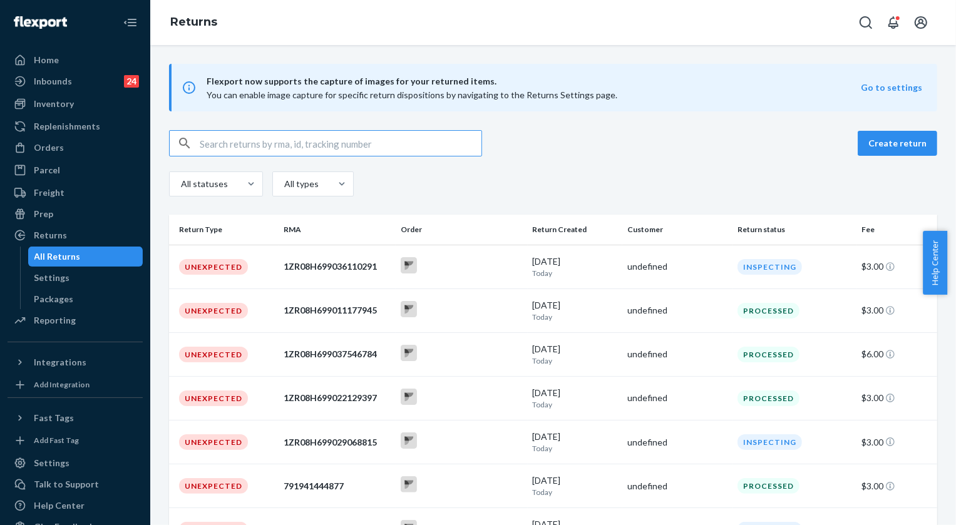
drag, startPoint x: 51, startPoint y: 148, endPoint x: 146, endPoint y: 143, distance: 95.3
click at [51, 148] on div "Orders" at bounding box center [49, 147] width 30 height 13
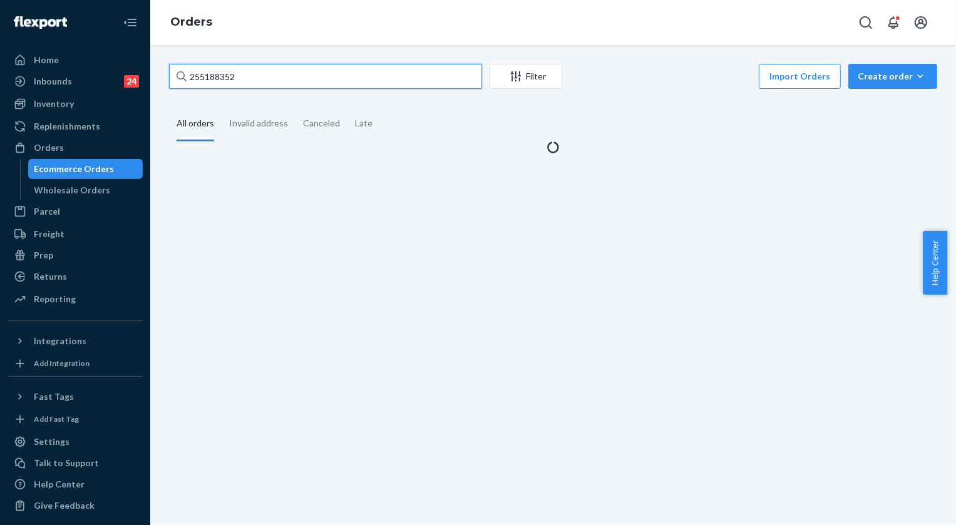
click at [275, 83] on input "255188352" at bounding box center [325, 76] width 313 height 25
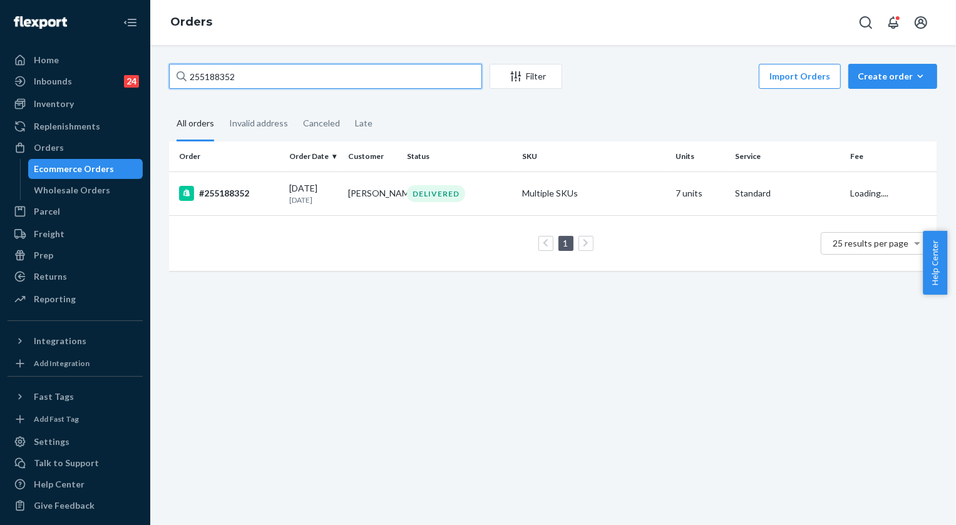
click at [275, 83] on input "255188352" at bounding box center [325, 76] width 313 height 25
paste input "249354"
type input "255249354"
click at [458, 182] on td "DELIVERED" at bounding box center [459, 193] width 115 height 44
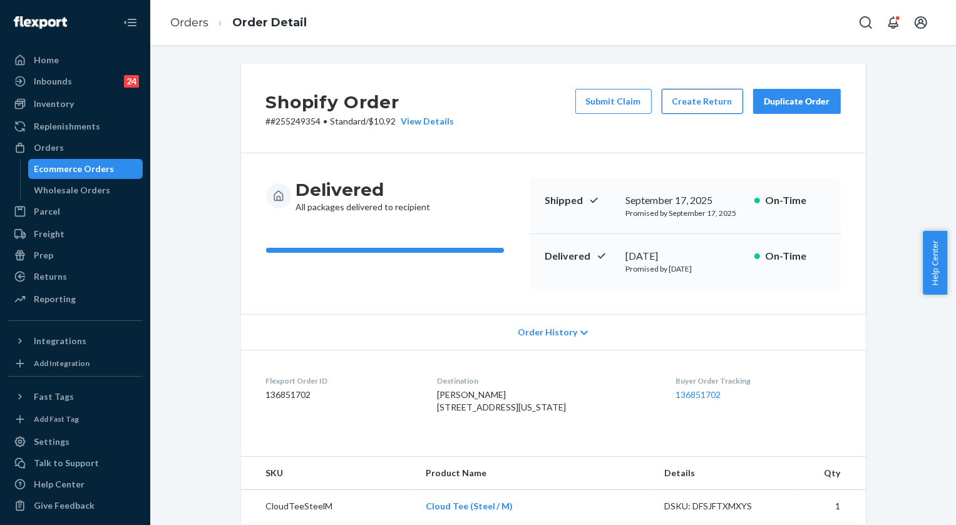
click at [695, 100] on button "Create Return" at bounding box center [702, 101] width 81 height 25
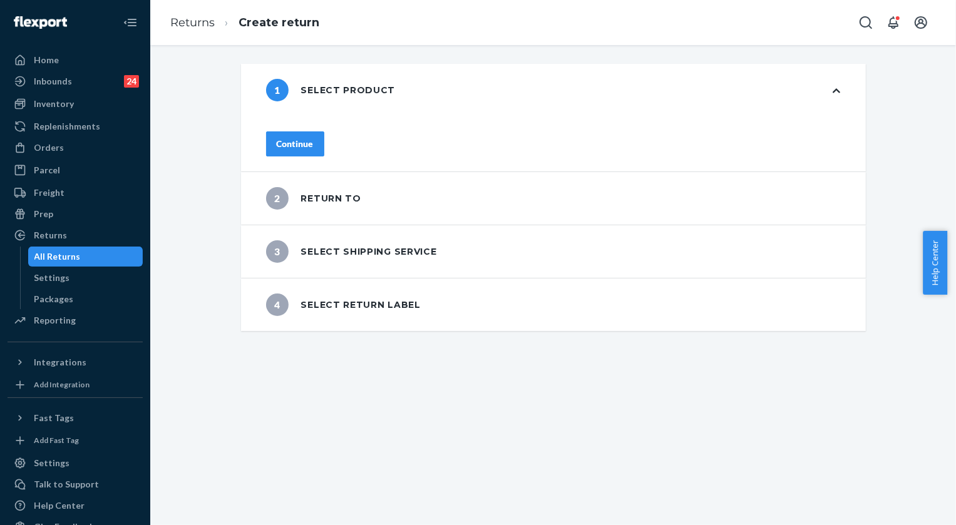
click at [314, 138] on div "Continue" at bounding box center [295, 144] width 37 height 13
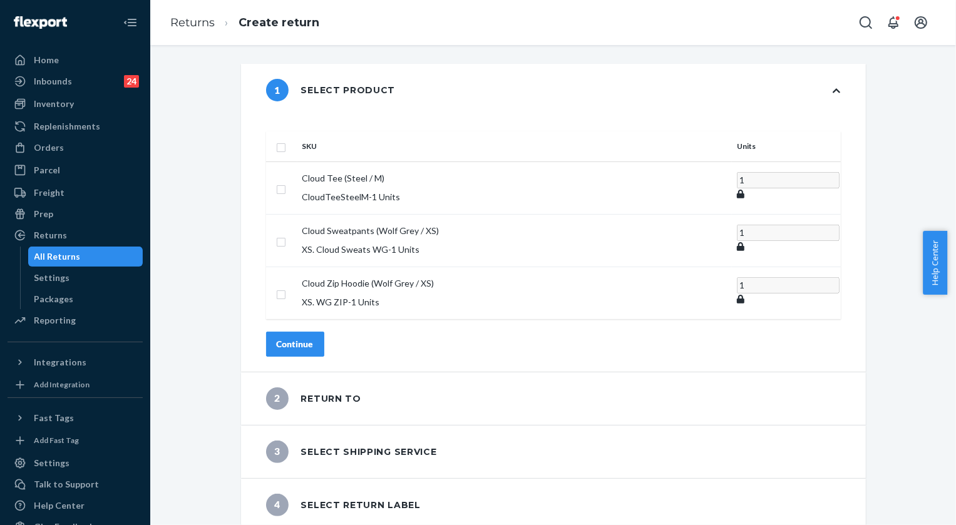
click at [286, 140] on input "checkbox" at bounding box center [281, 146] width 10 height 13
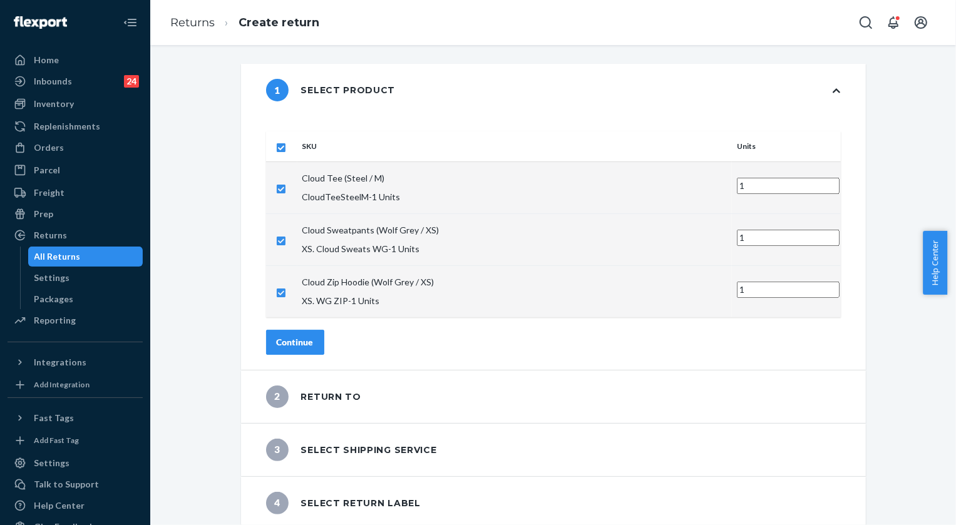
click at [286, 140] on input "checkbox" at bounding box center [281, 146] width 10 height 13
checkbox input "false"
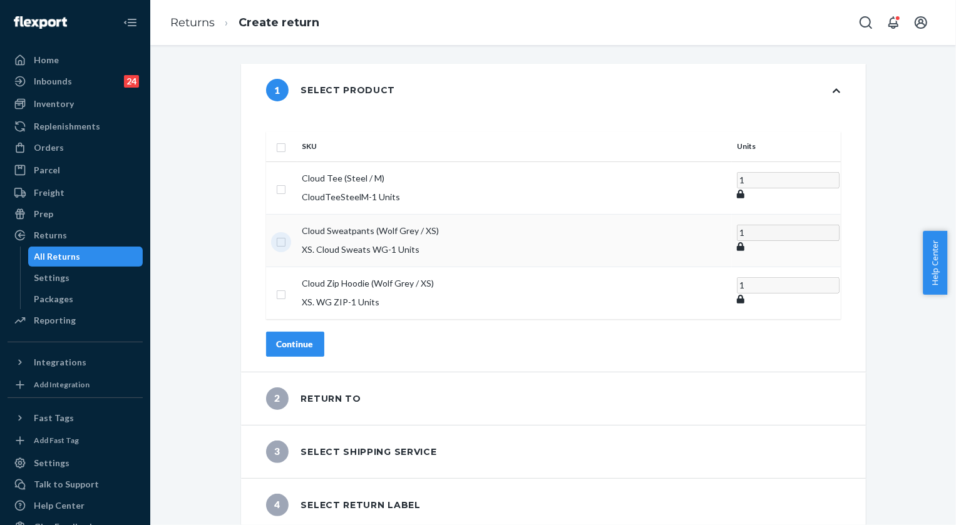
click at [286, 234] on input "checkbox" at bounding box center [281, 240] width 10 height 13
checkbox input "true"
click at [314, 337] on div "Continue" at bounding box center [295, 343] width 37 height 13
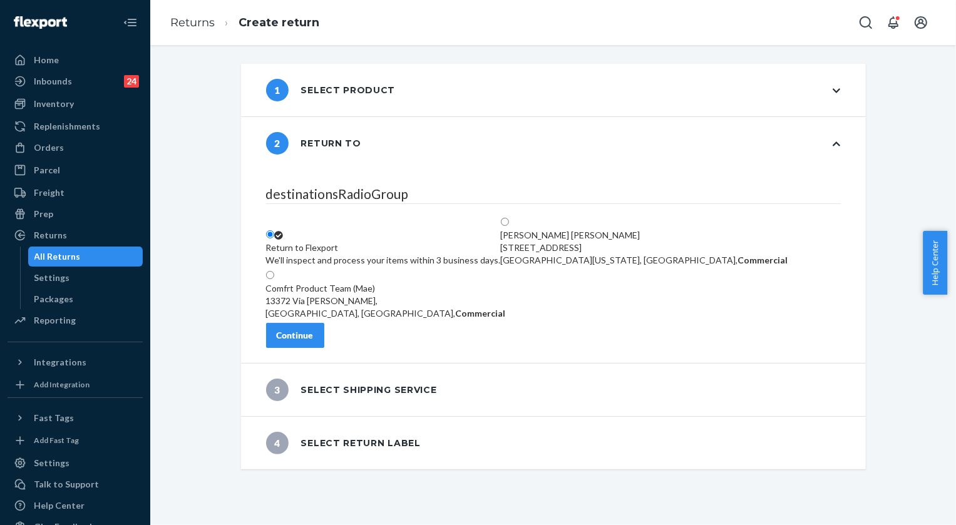
click at [324, 330] on button "Continue" at bounding box center [295, 335] width 58 height 25
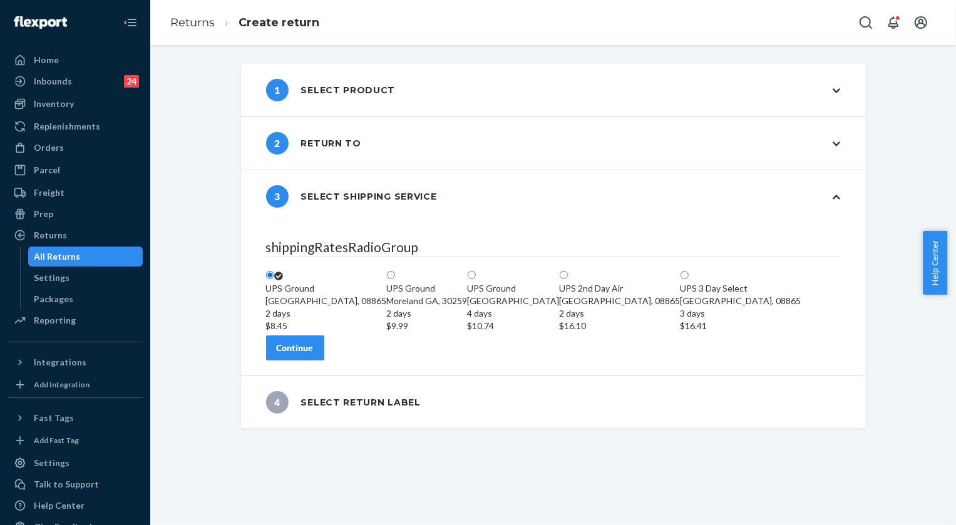
click at [314, 354] on div "Continue" at bounding box center [295, 348] width 37 height 13
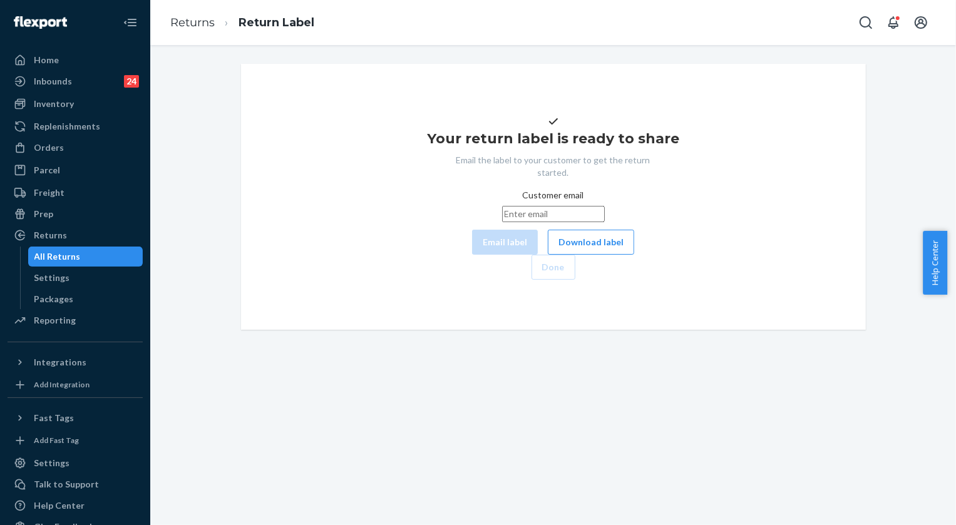
click at [502, 222] on input "Customer email" at bounding box center [553, 214] width 103 height 16
paste input "[EMAIL_ADDRESS][DOMAIN_NAME]"
type input "[EMAIL_ADDRESS][DOMAIN_NAME]"
click at [472, 255] on button "Email label" at bounding box center [505, 242] width 66 height 25
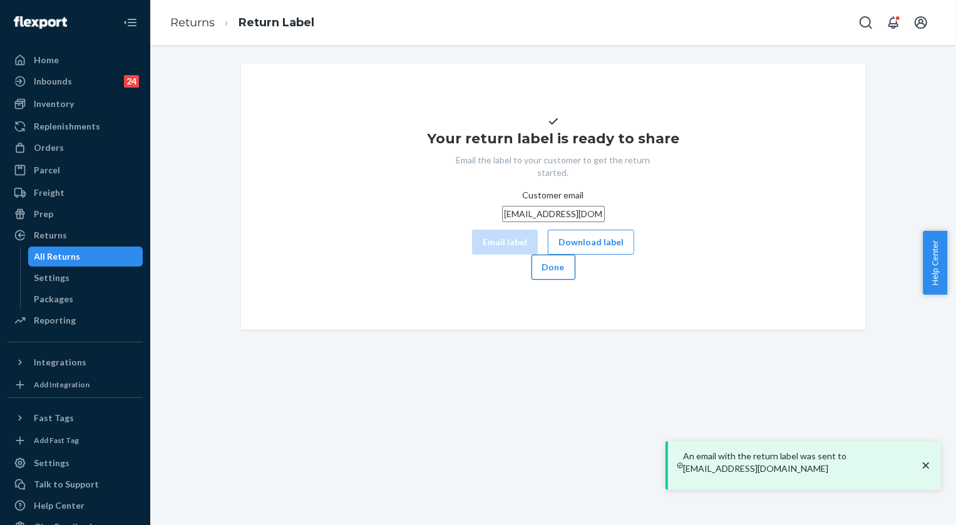
click at [575, 280] on button "Done" at bounding box center [553, 267] width 44 height 25
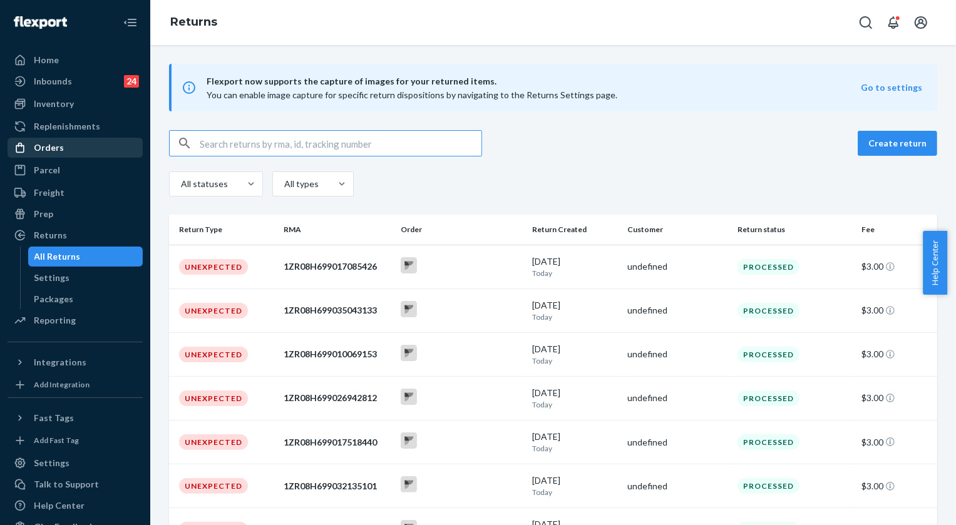
click at [59, 146] on div "Orders" at bounding box center [49, 147] width 30 height 13
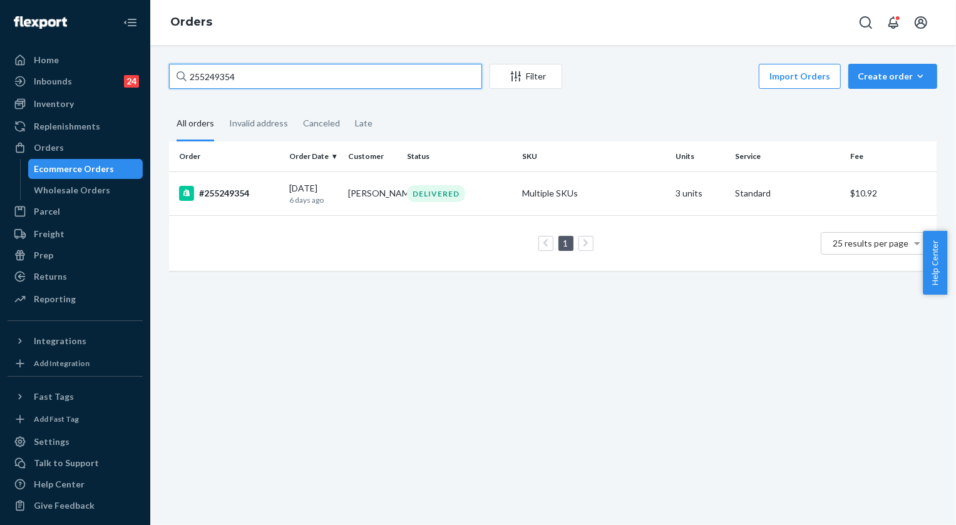
click at [275, 80] on input "255249354" at bounding box center [325, 76] width 313 height 25
paste input "BJVSOWY3XX"
click at [269, 81] on input "BJVSOWY3XX" at bounding box center [325, 76] width 313 height 25
click at [269, 80] on input "BJVSOWY3XX" at bounding box center [325, 76] width 313 height 25
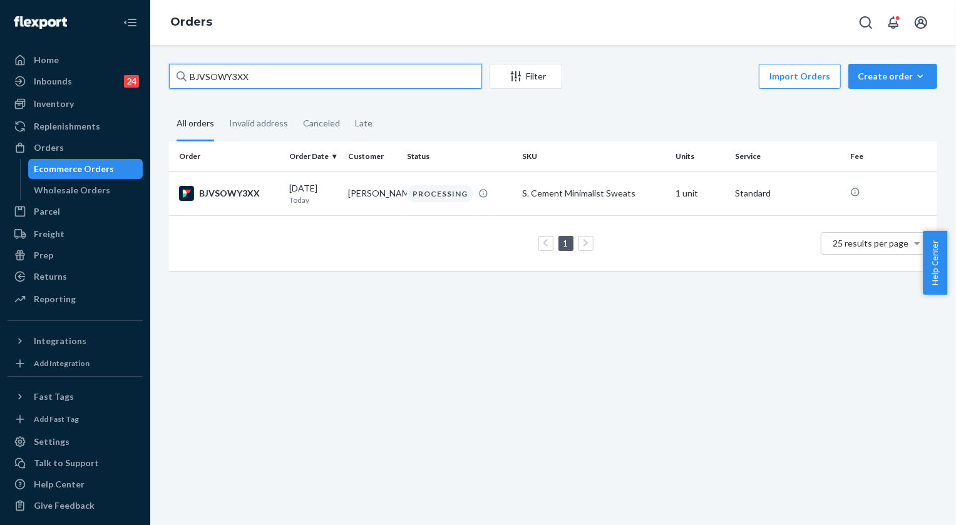
paste input "255315892"
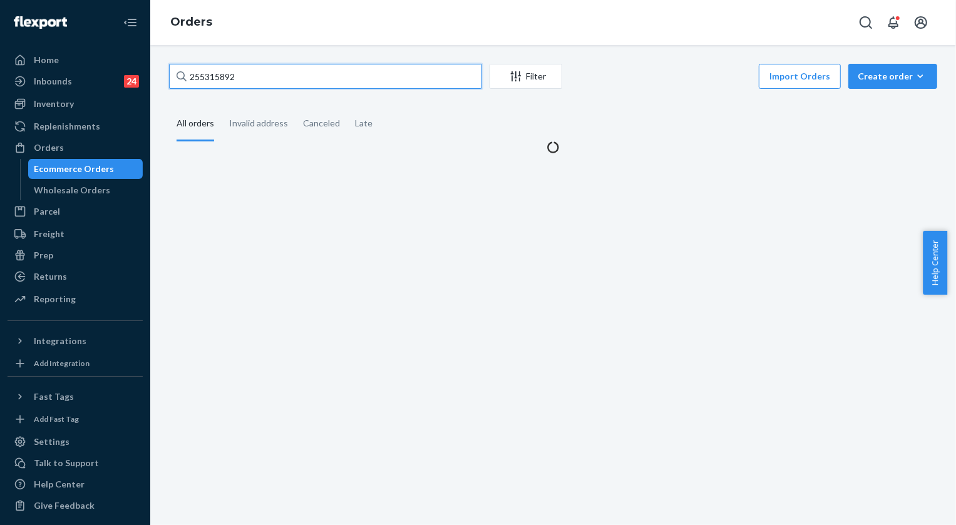
type input "255315892"
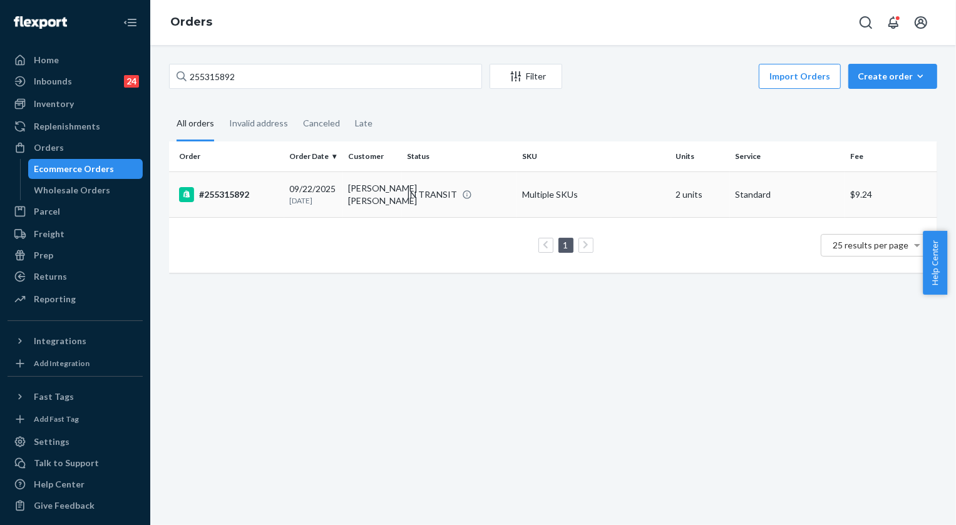
click at [448, 190] on div "IN TRANSIT" at bounding box center [432, 194] width 50 height 13
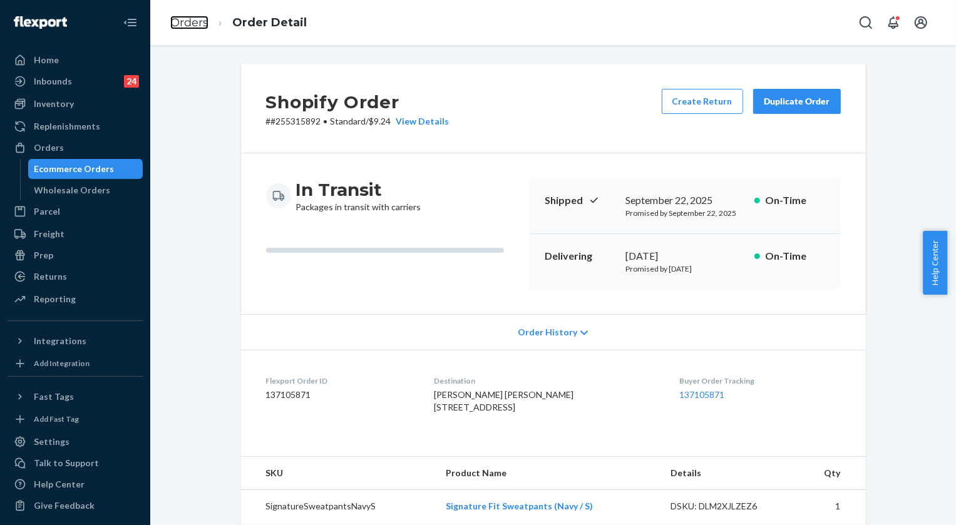
click at [198, 20] on link "Orders" at bounding box center [189, 23] width 38 height 14
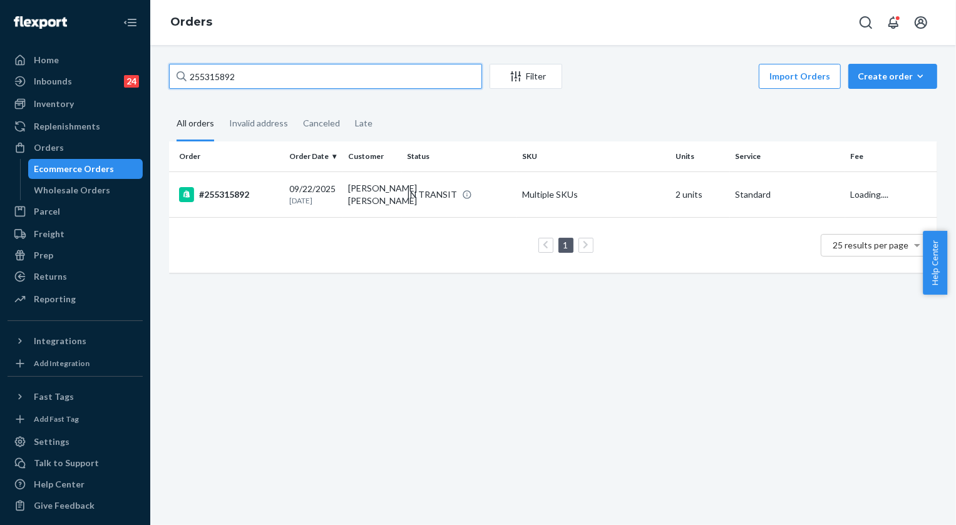
click at [263, 73] on input "255315892" at bounding box center [325, 76] width 313 height 25
paste input "151867"
type input "255151867"
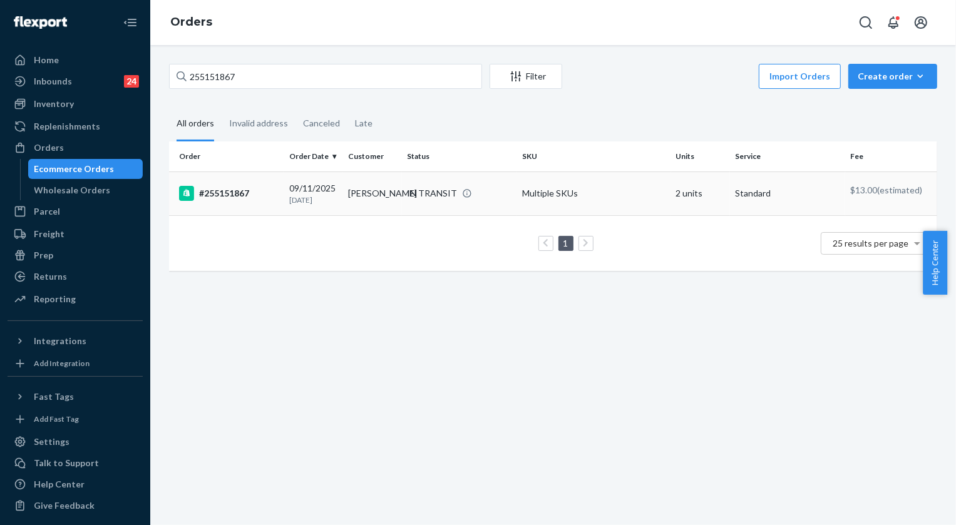
click at [444, 190] on div "IN TRANSIT" at bounding box center [432, 193] width 50 height 13
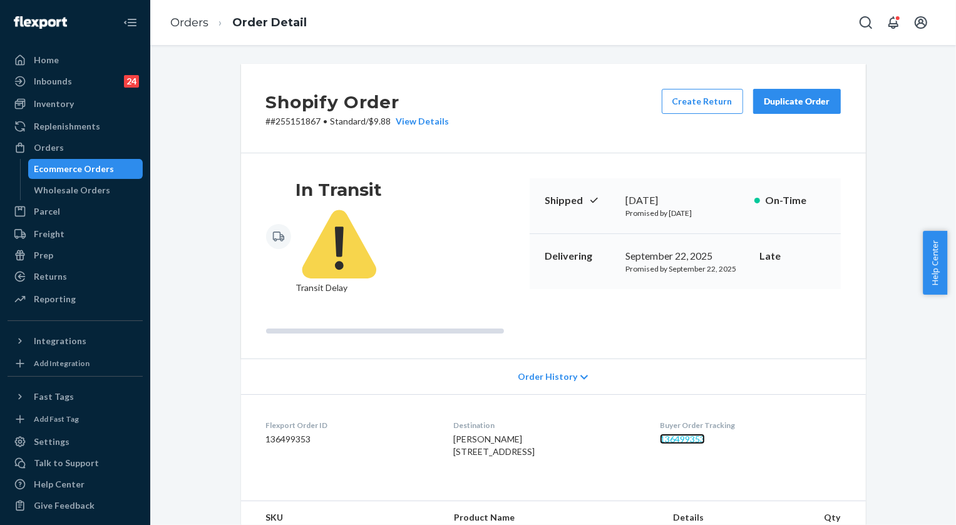
click at [705, 434] on link "136499353" at bounding box center [682, 439] width 45 height 11
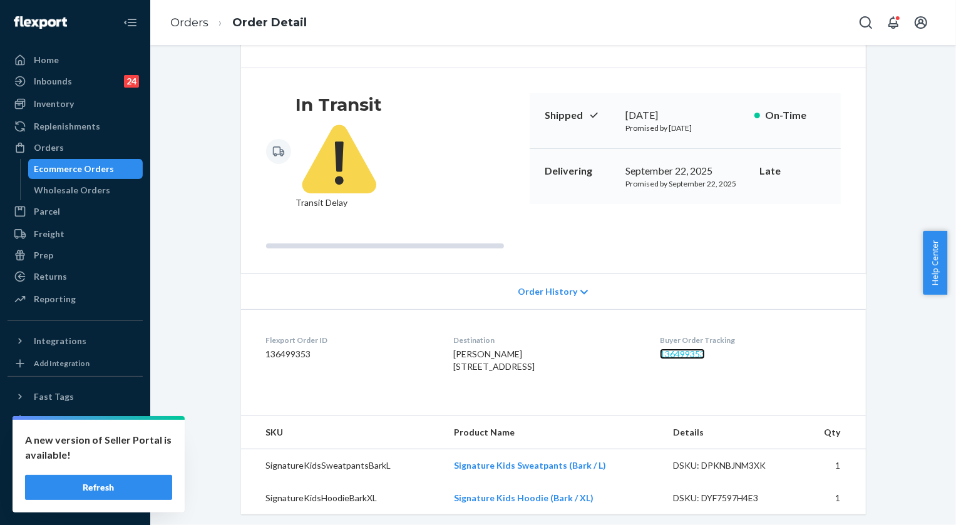
scroll to position [113, 0]
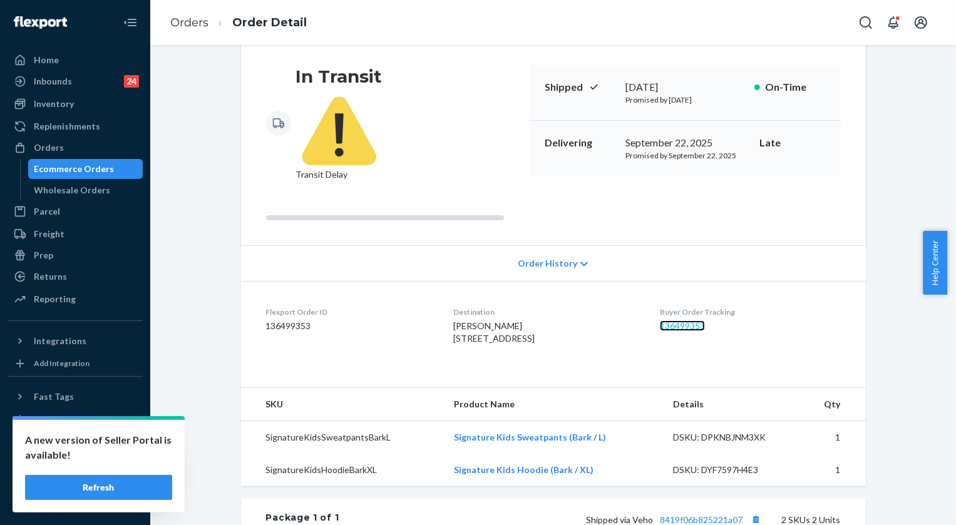
click at [701, 320] on link "136499353" at bounding box center [682, 325] width 45 height 11
click at [183, 31] on ol "Orders Order Detail" at bounding box center [238, 22] width 156 height 37
click at [184, 28] on link "Orders" at bounding box center [189, 23] width 38 height 14
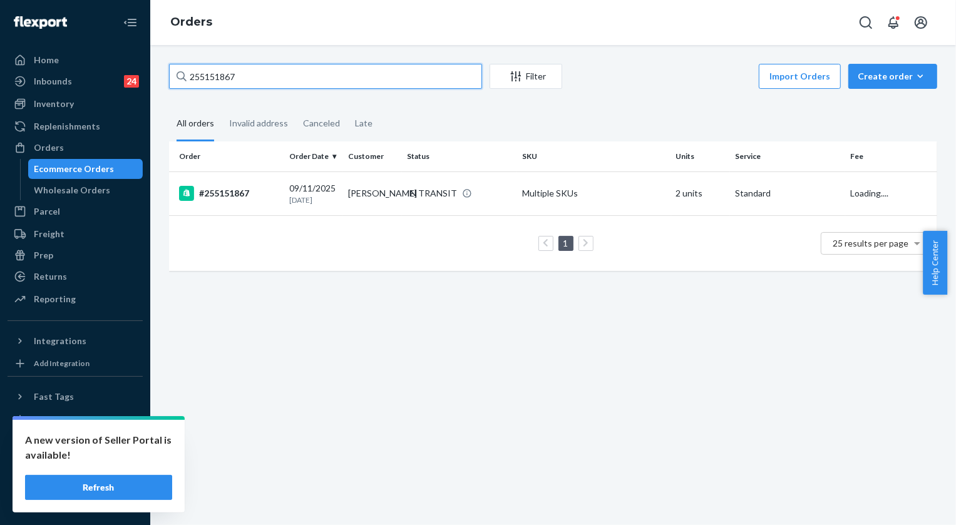
click at [233, 74] on input "255151867" at bounding box center [325, 76] width 313 height 25
click at [233, 73] on input "255151867" at bounding box center [325, 76] width 313 height 25
paste input "262624"
type input "255262624"
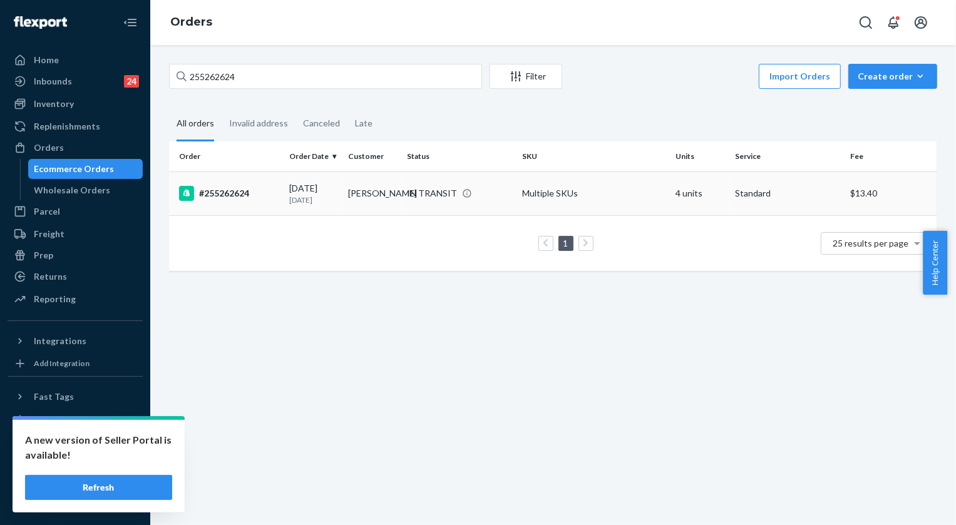
click at [438, 196] on div "IN TRANSIT" at bounding box center [432, 193] width 50 height 13
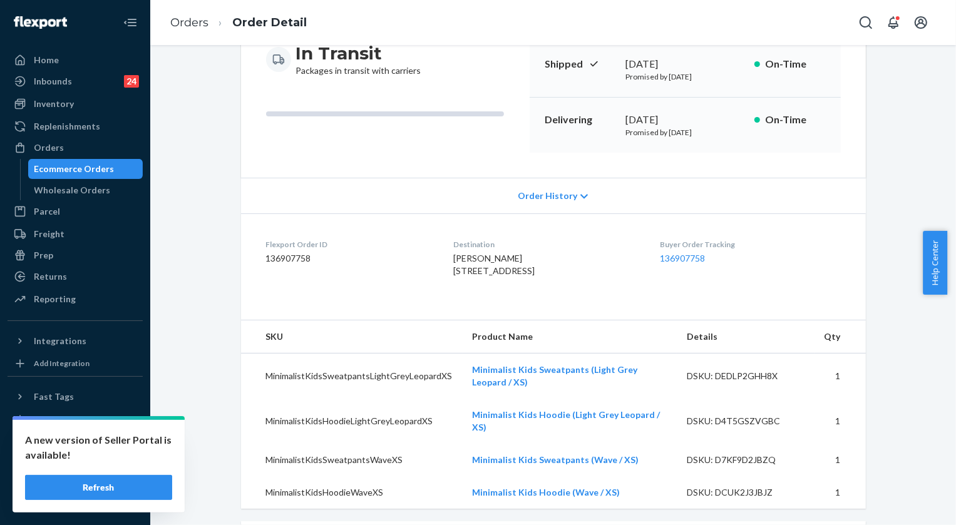
scroll to position [113, 0]
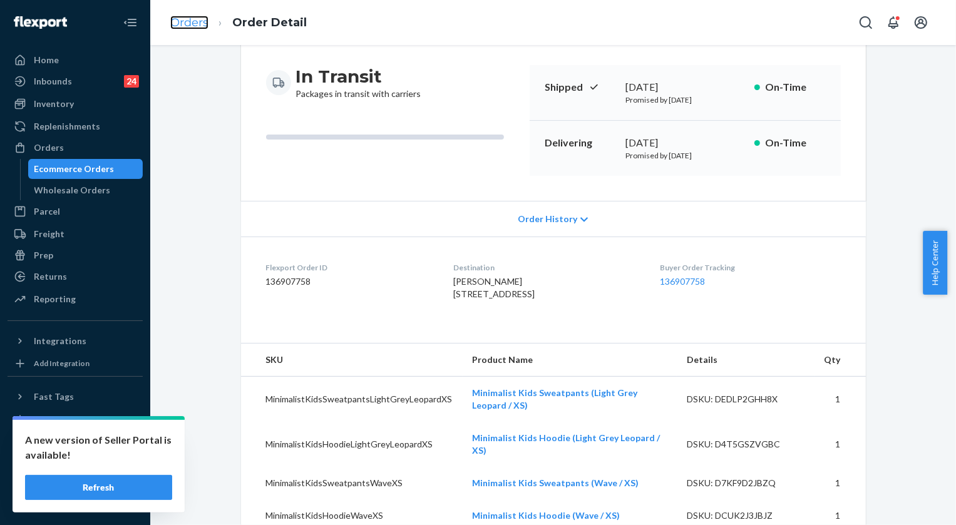
click at [190, 26] on link "Orders" at bounding box center [189, 23] width 38 height 14
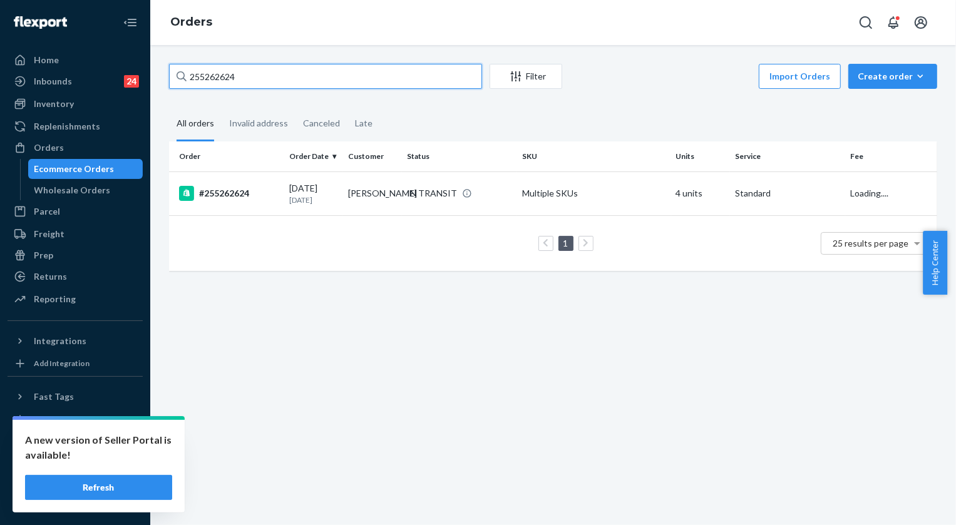
click at [257, 80] on input "255262624" at bounding box center [325, 76] width 313 height 25
click at [257, 79] on input "255262624" at bounding box center [325, 76] width 313 height 25
paste input "303601"
type input "255303601"
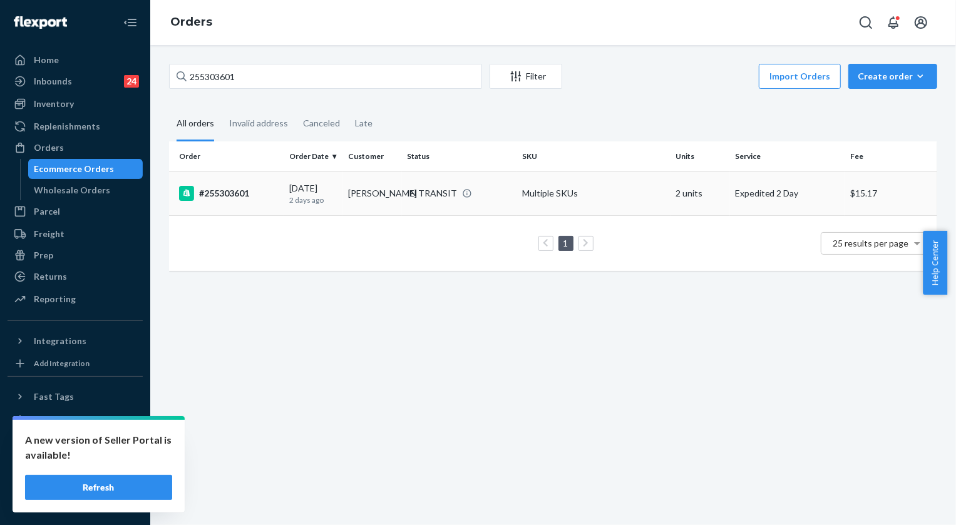
click at [404, 195] on div "IN TRANSIT" at bounding box center [459, 193] width 110 height 13
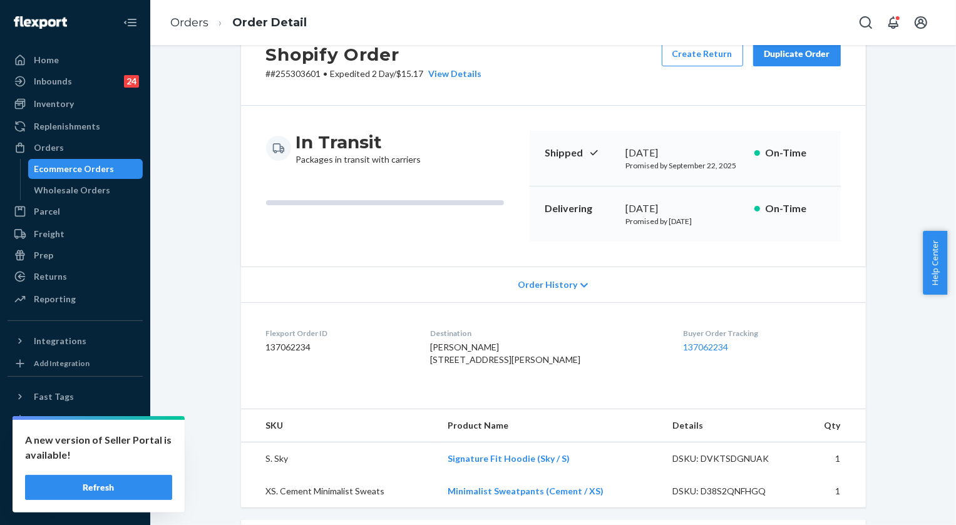
scroll to position [113, 0]
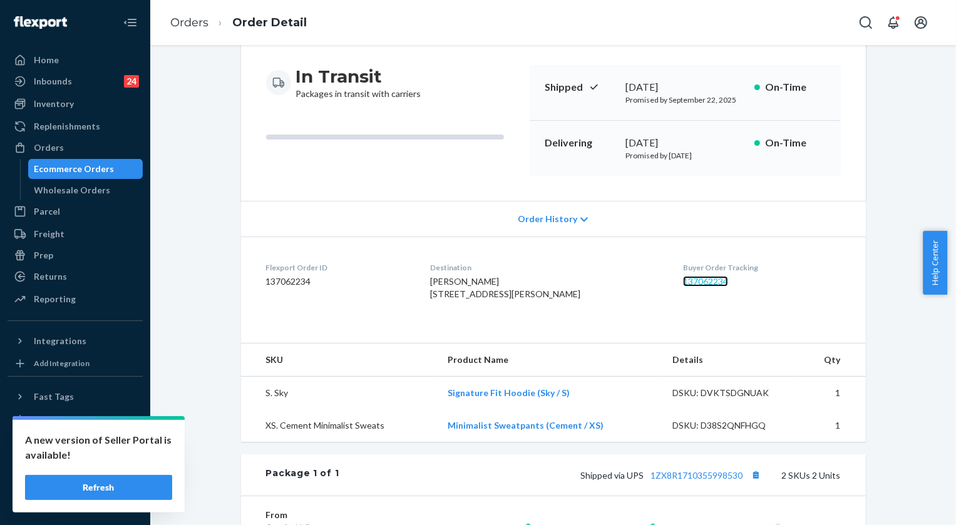
click at [706, 281] on link "137062234" at bounding box center [705, 281] width 45 height 11
click at [193, 23] on link "Orders" at bounding box center [189, 23] width 38 height 14
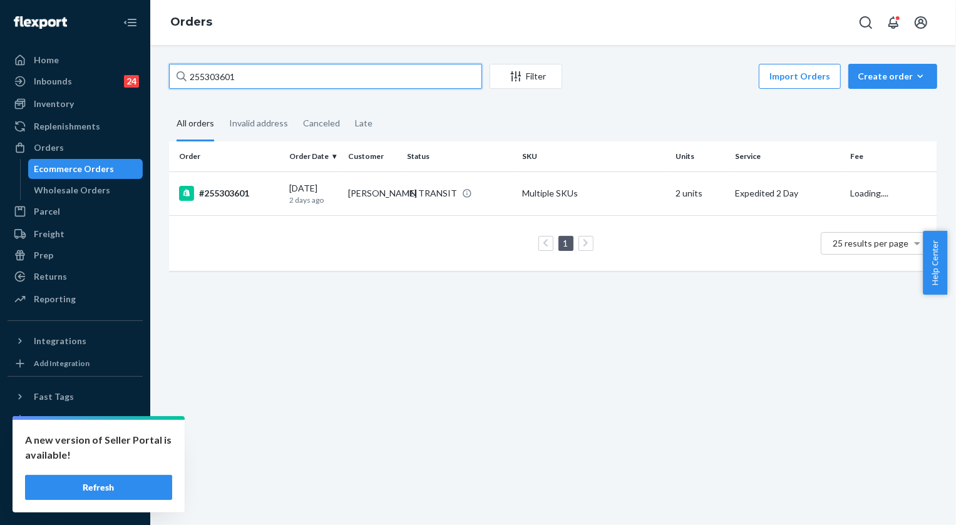
click at [212, 74] on input "255303601" at bounding box center [325, 76] width 313 height 25
paste input "208523"
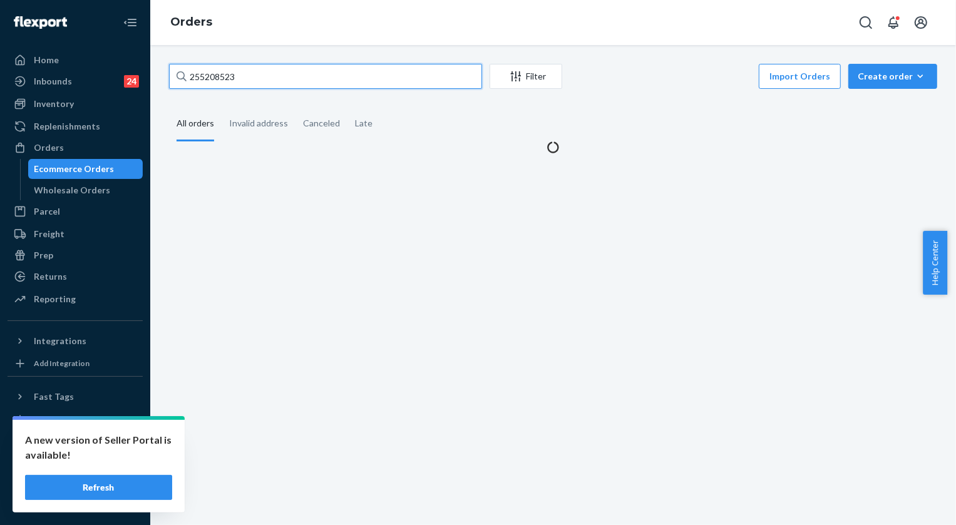
type input "255208523"
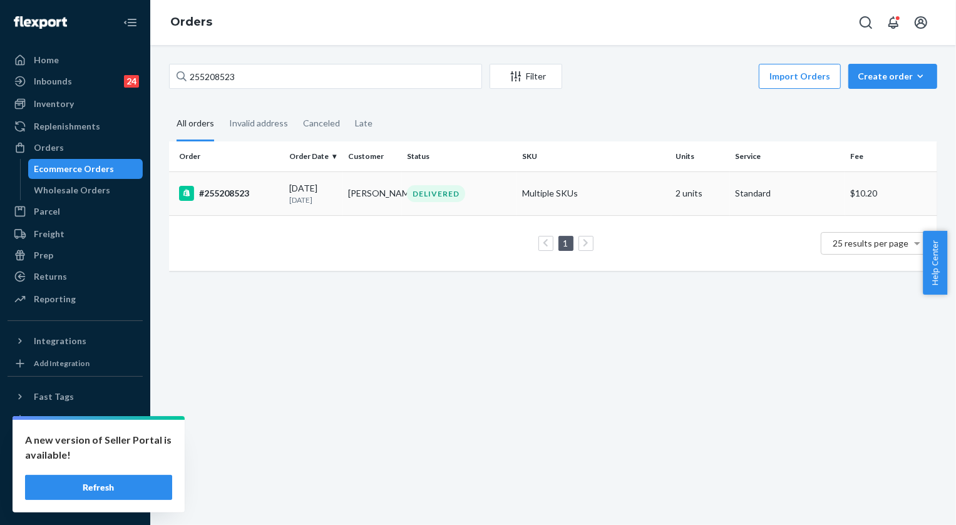
click at [422, 197] on div "DELIVERED" at bounding box center [436, 193] width 58 height 17
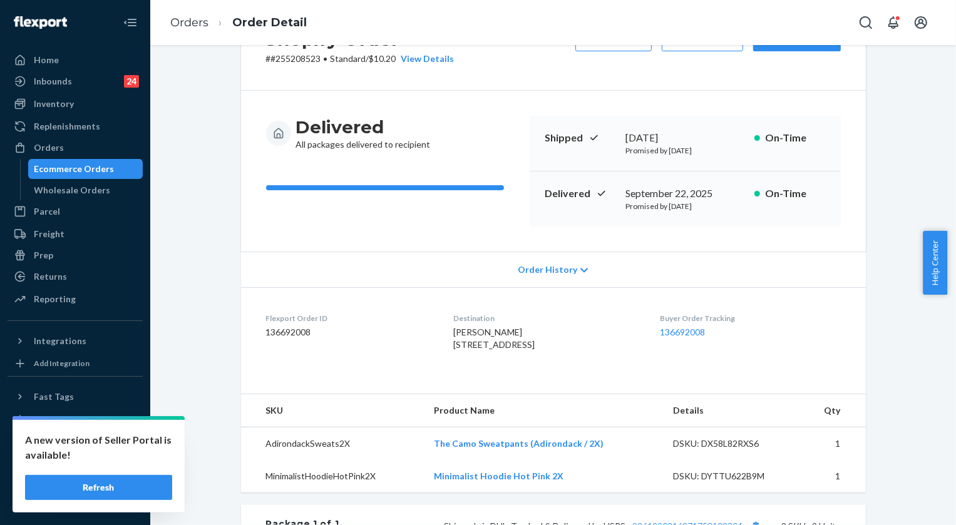
scroll to position [170, 0]
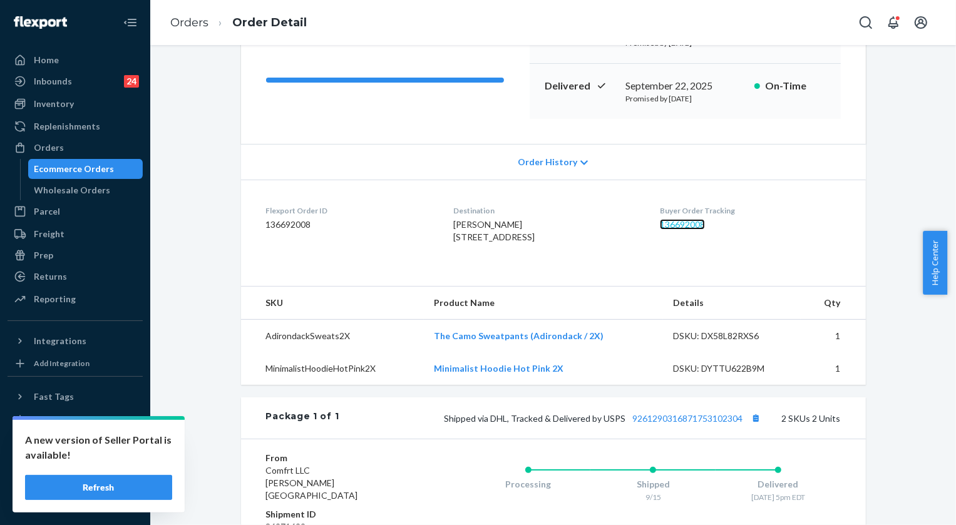
click at [697, 222] on link "136692008" at bounding box center [682, 224] width 45 height 11
drag, startPoint x: 429, startPoint y: 224, endPoint x: 526, endPoint y: 253, distance: 101.2
click at [526, 253] on dl "Flexport Order ID 136692008 Destination [PERSON_NAME] [STREET_ADDRESS] US Buyer…" at bounding box center [553, 227] width 625 height 94
copy span "[PERSON_NAME] [STREET_ADDRESS]"
